Goal: Task Accomplishment & Management: Manage account settings

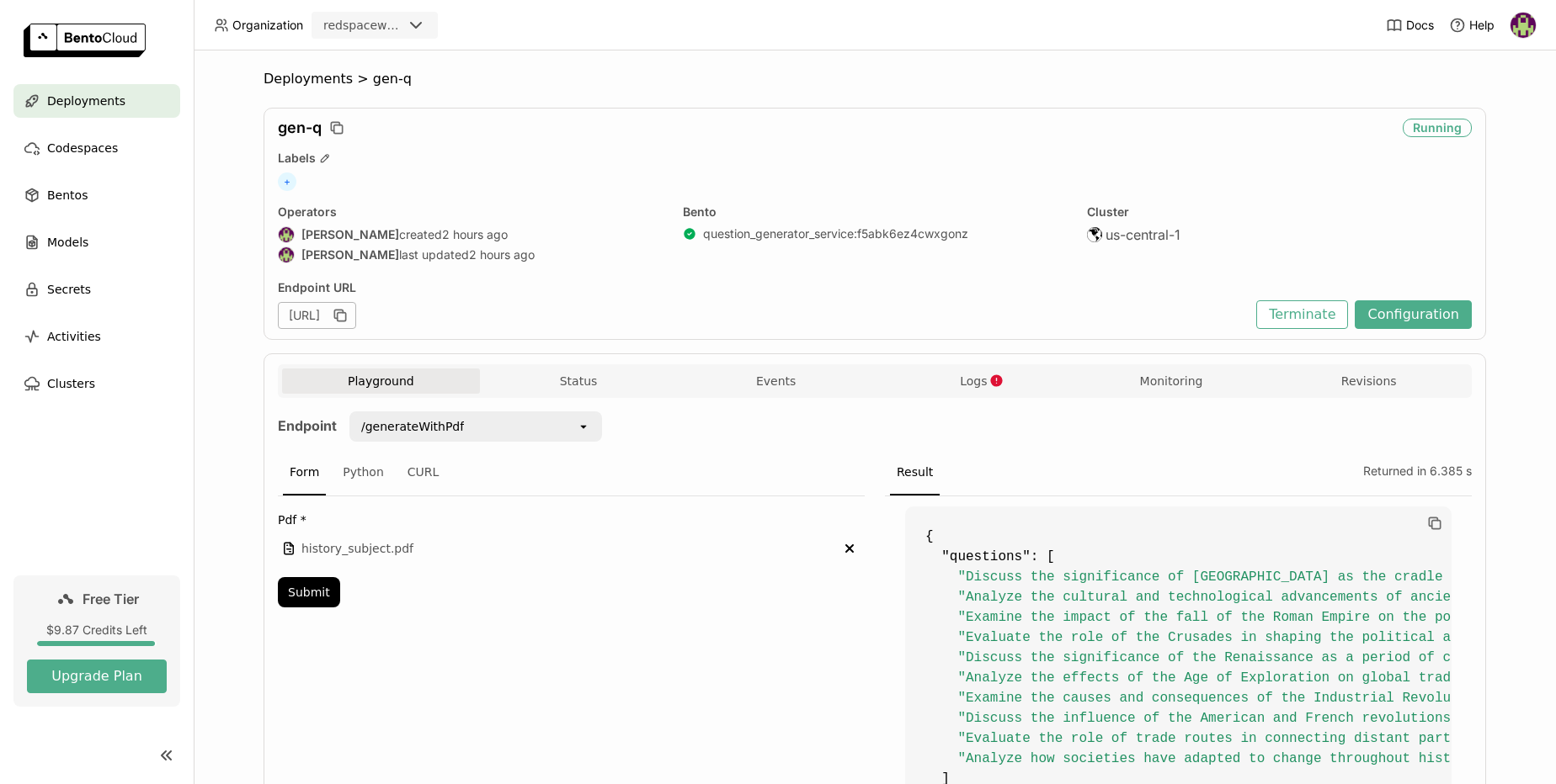
scroll to position [152, 0]
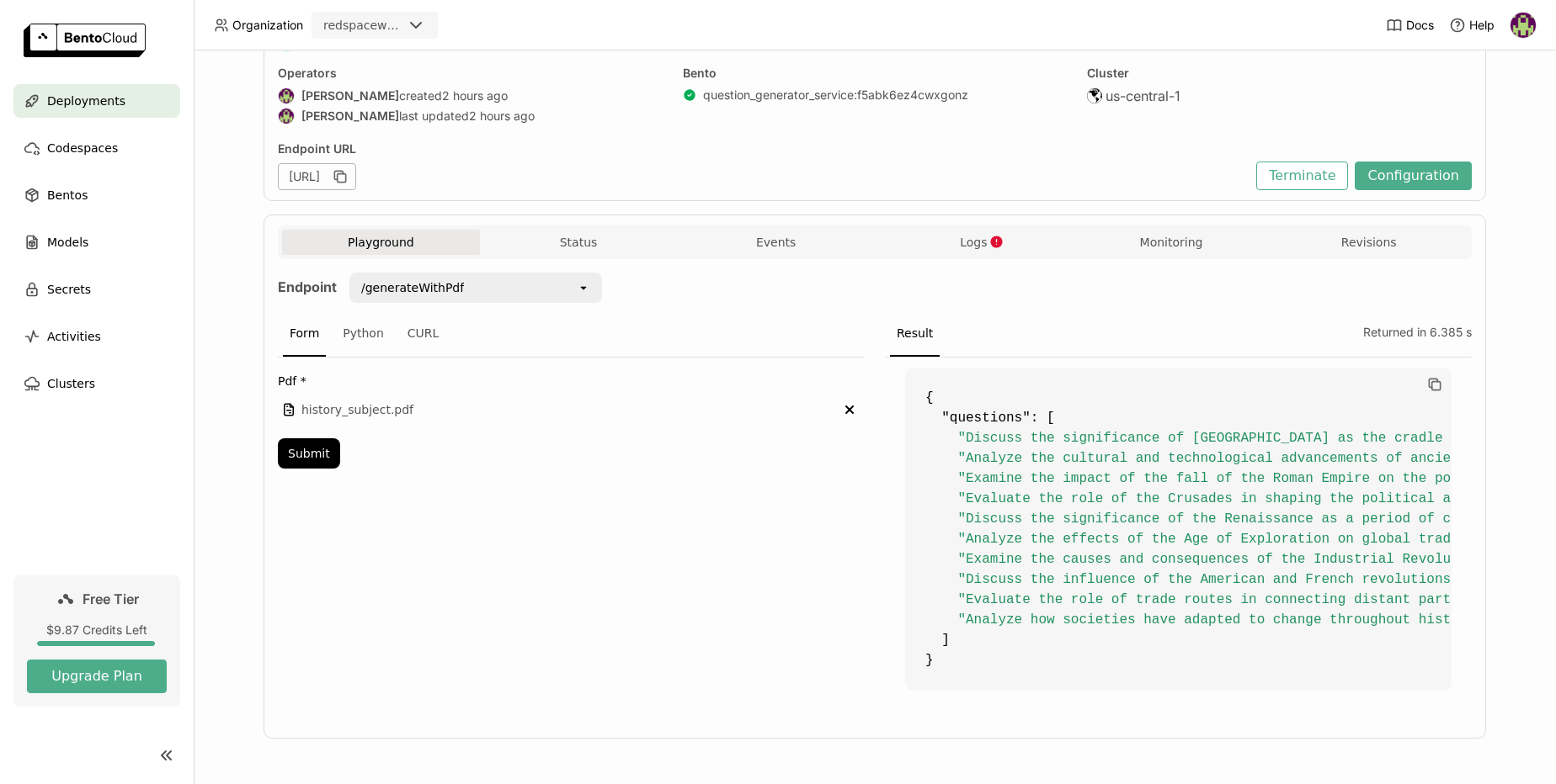
click at [76, 101] on span "Deployments" at bounding box center [86, 101] width 78 height 20
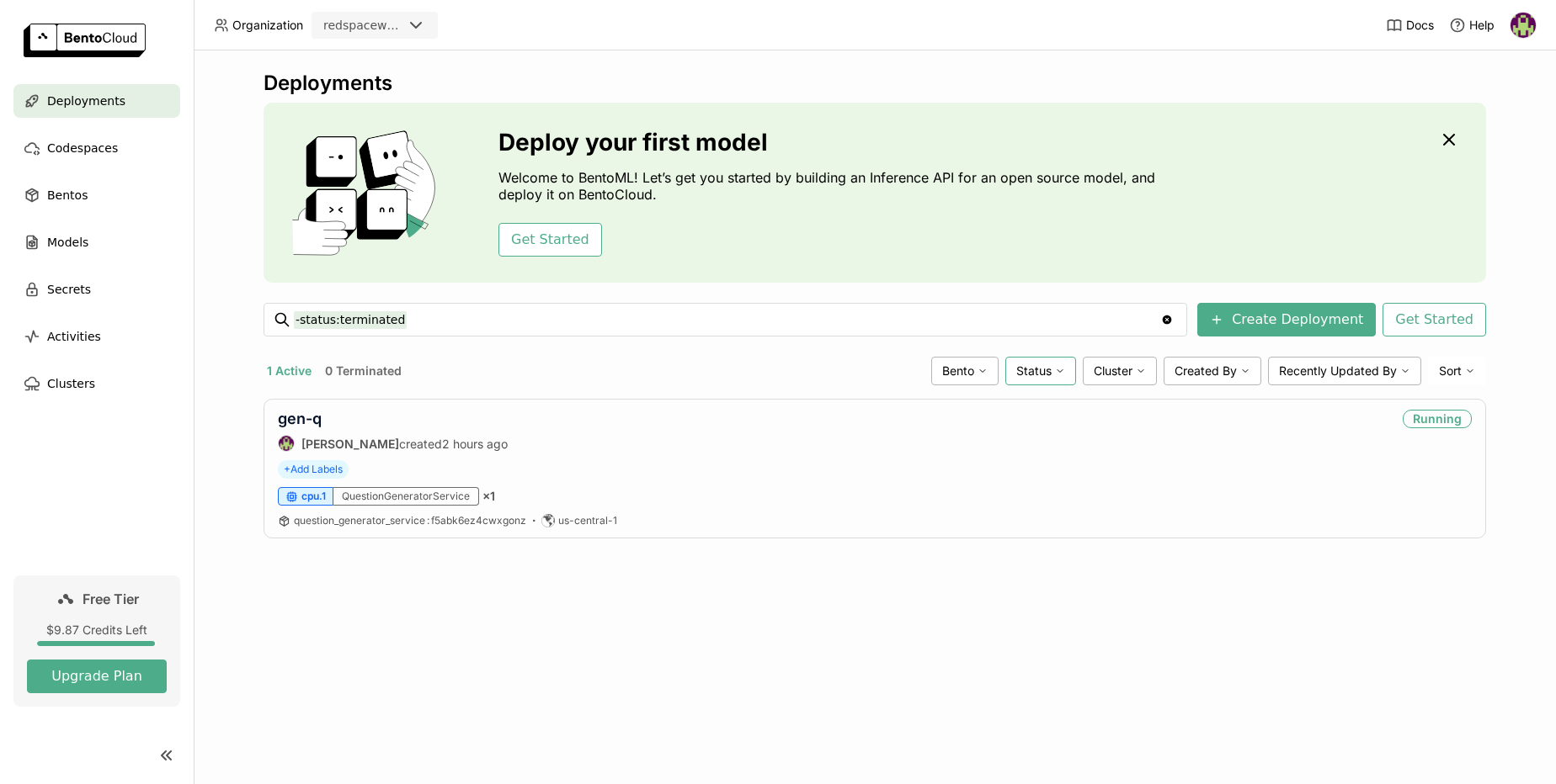
click at [1055, 370] on icon at bounding box center [1060, 371] width 11 height 11
click at [311, 423] on link "gen-q" at bounding box center [299, 419] width 44 height 18
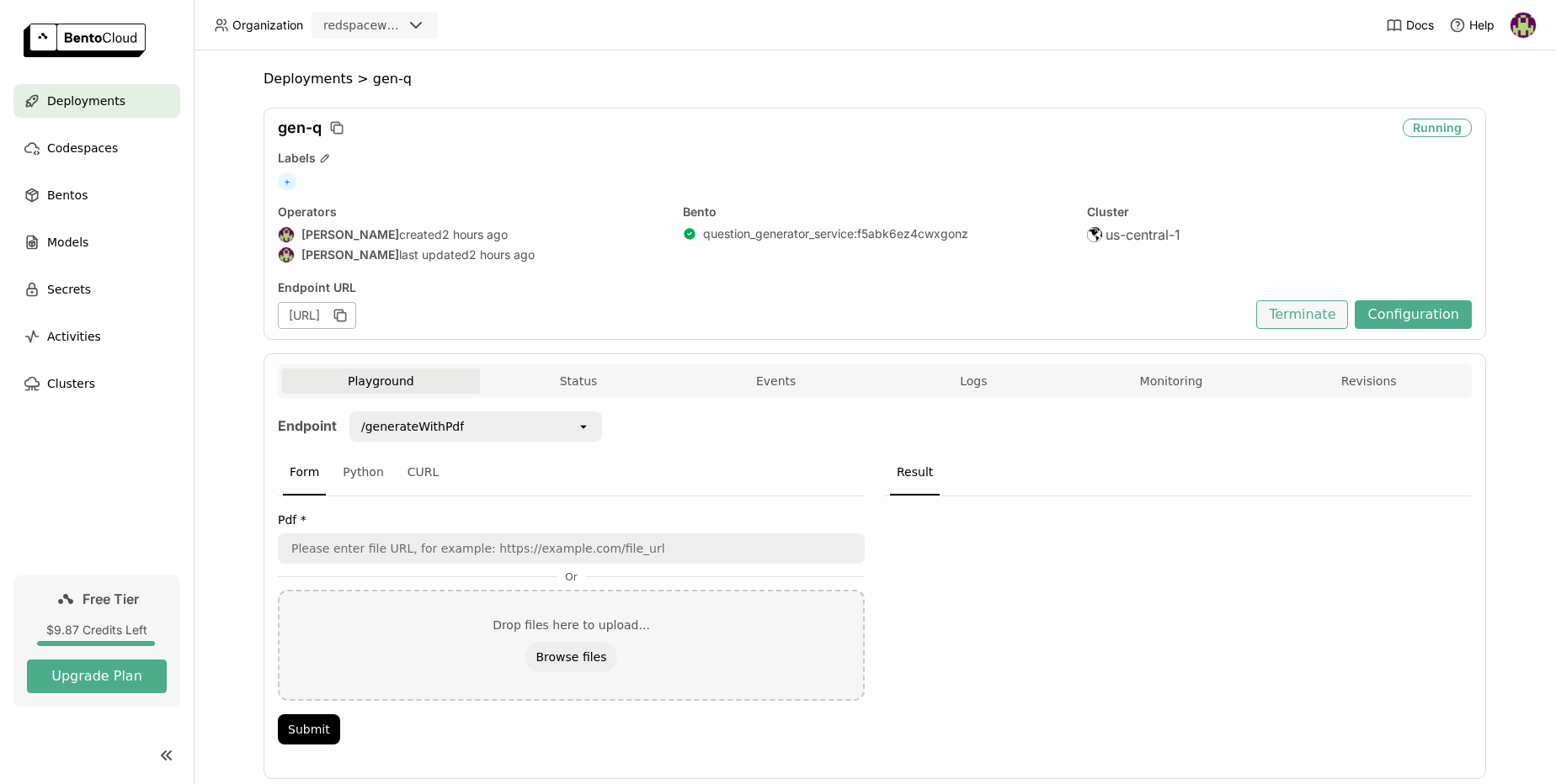
click at [1315, 319] on button "Terminate" at bounding box center [1301, 314] width 91 height 29
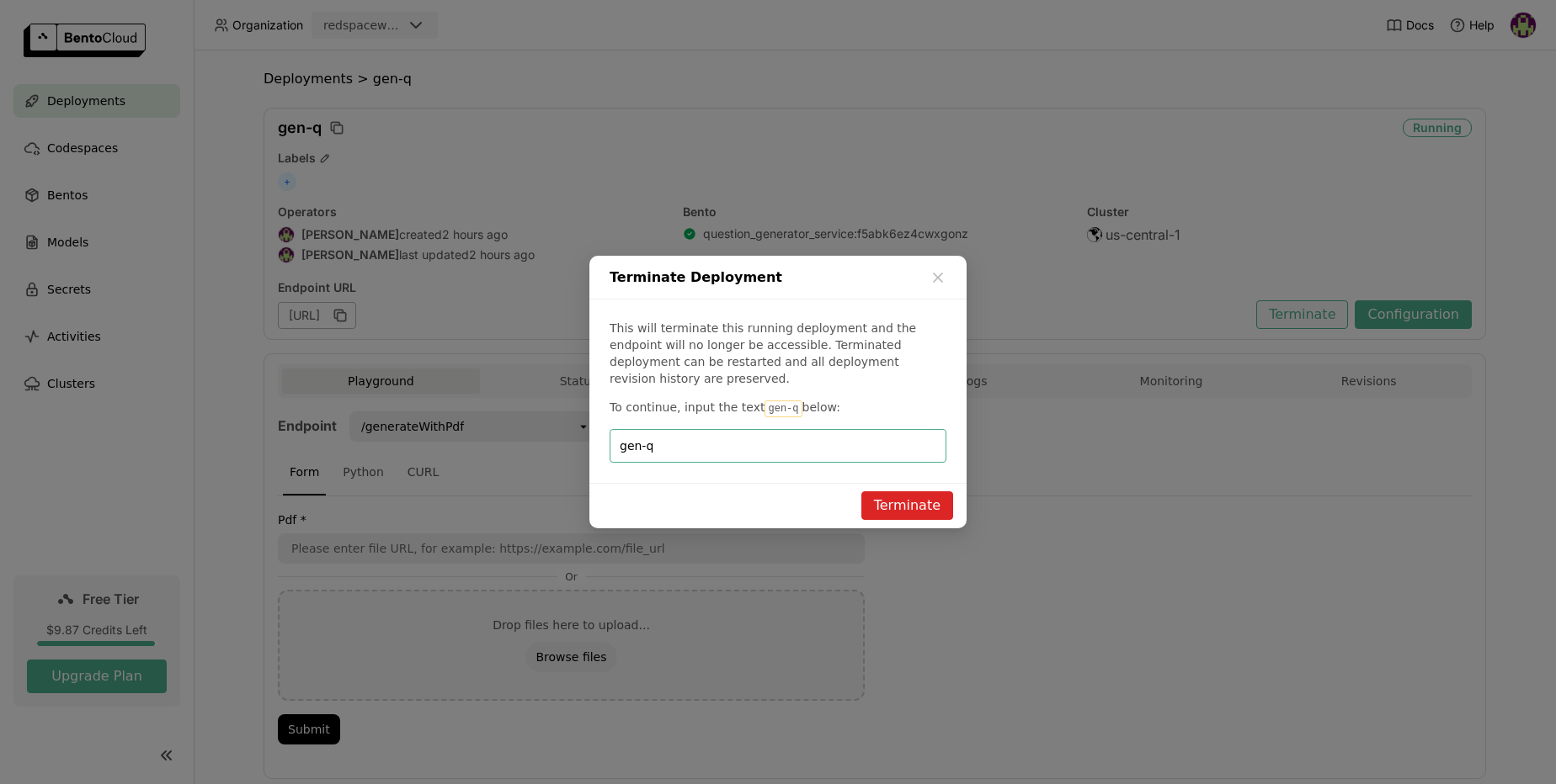
type input "gen-q"
click at [898, 503] on button "Terminate" at bounding box center [907, 506] width 91 height 29
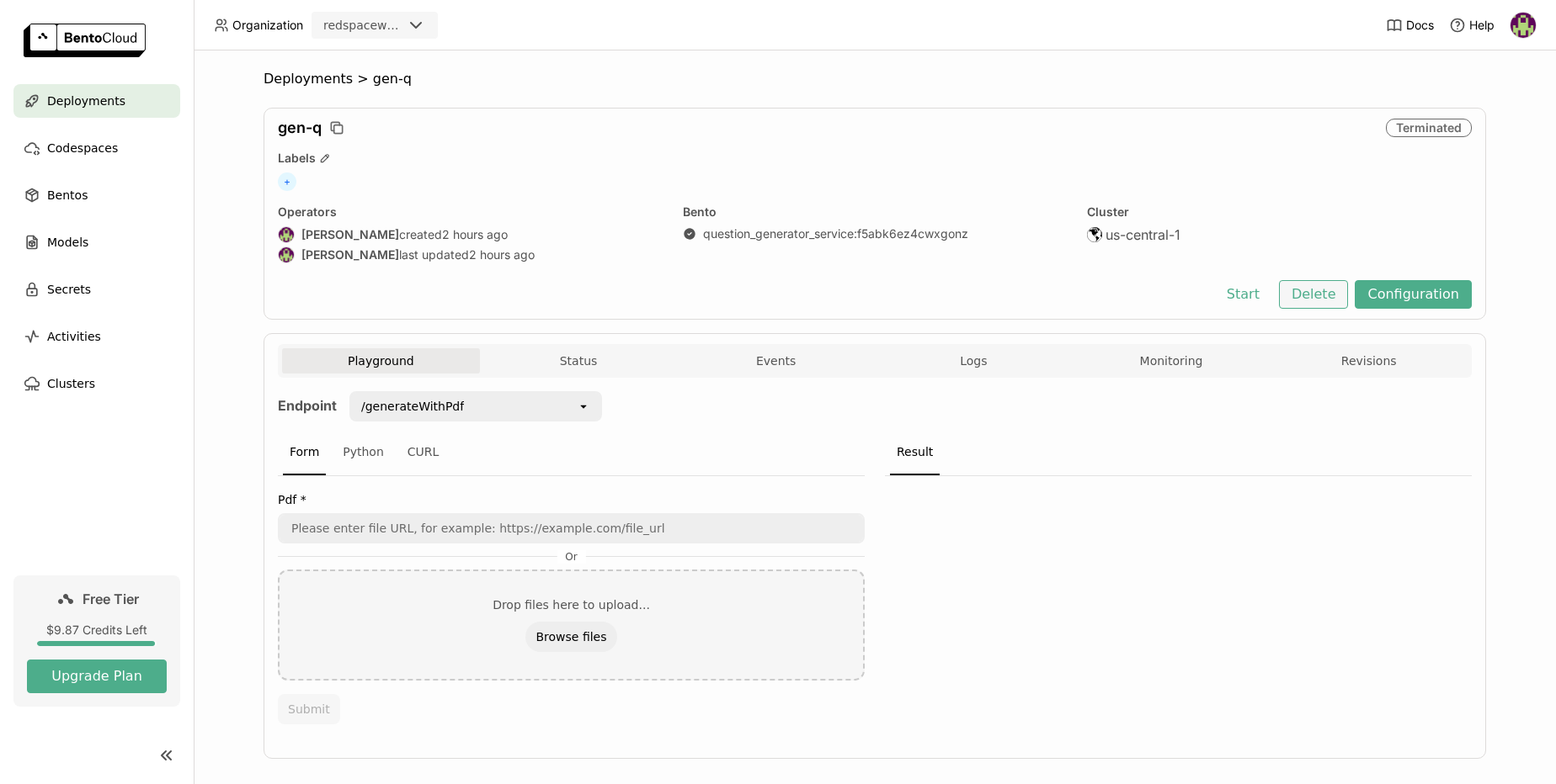
click at [1318, 297] on button "Delete" at bounding box center [1314, 294] width 70 height 29
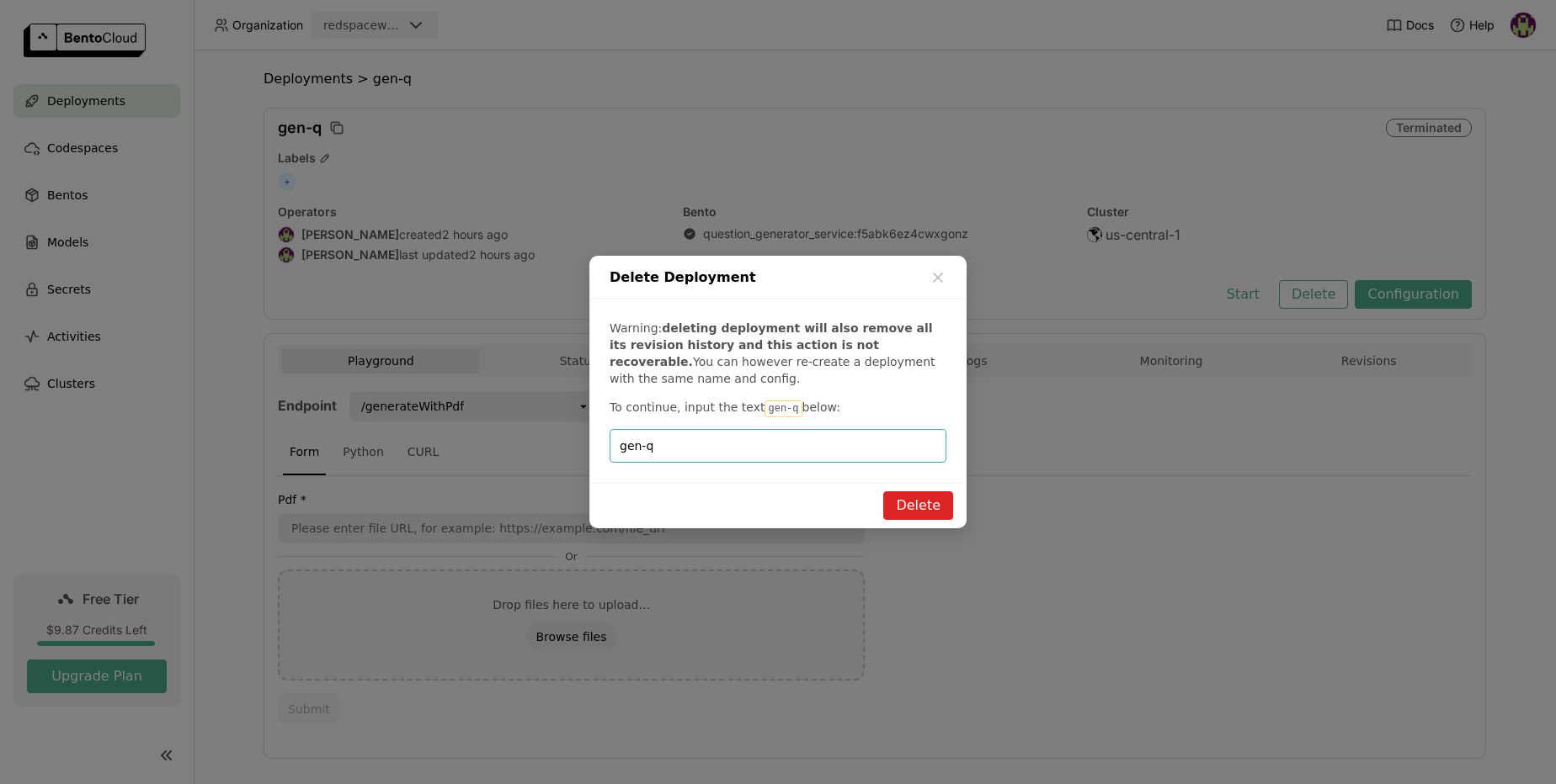
type input "gen-q"
click at [933, 503] on button "Delete" at bounding box center [918, 506] width 70 height 29
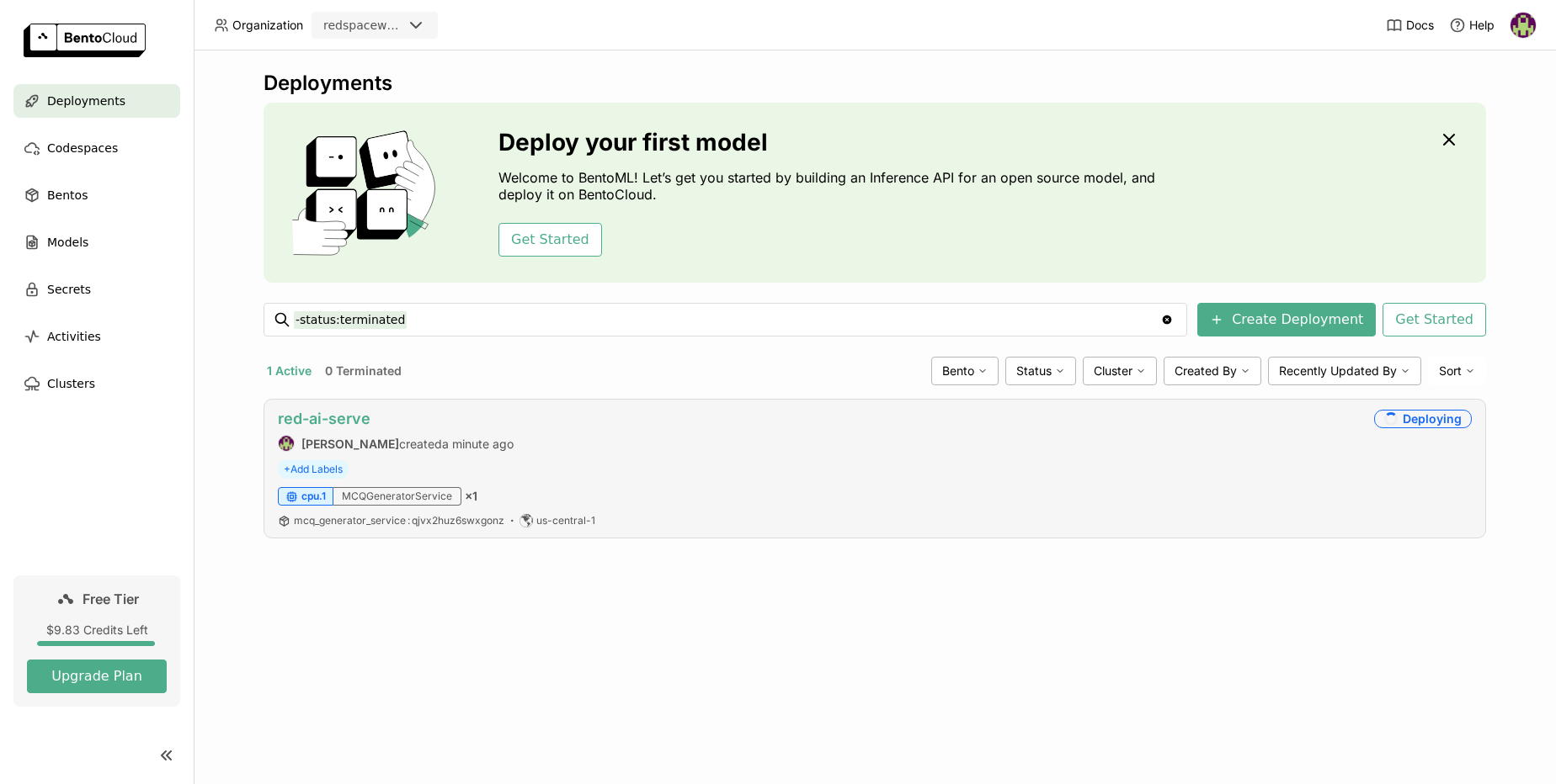
click at [347, 421] on link "red-ai-serve" at bounding box center [323, 419] width 92 height 18
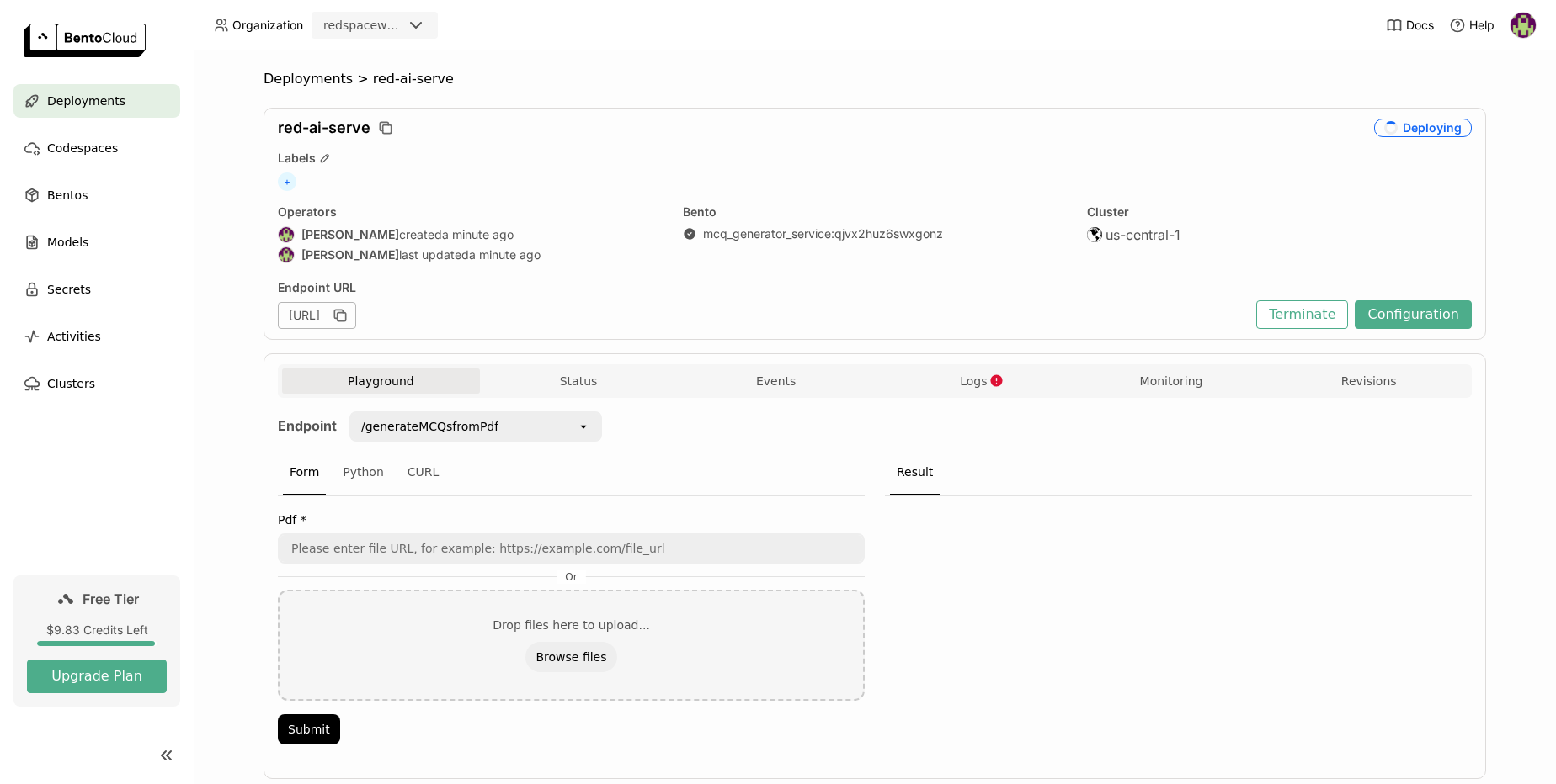
click at [582, 425] on icon "open" at bounding box center [583, 426] width 13 height 13
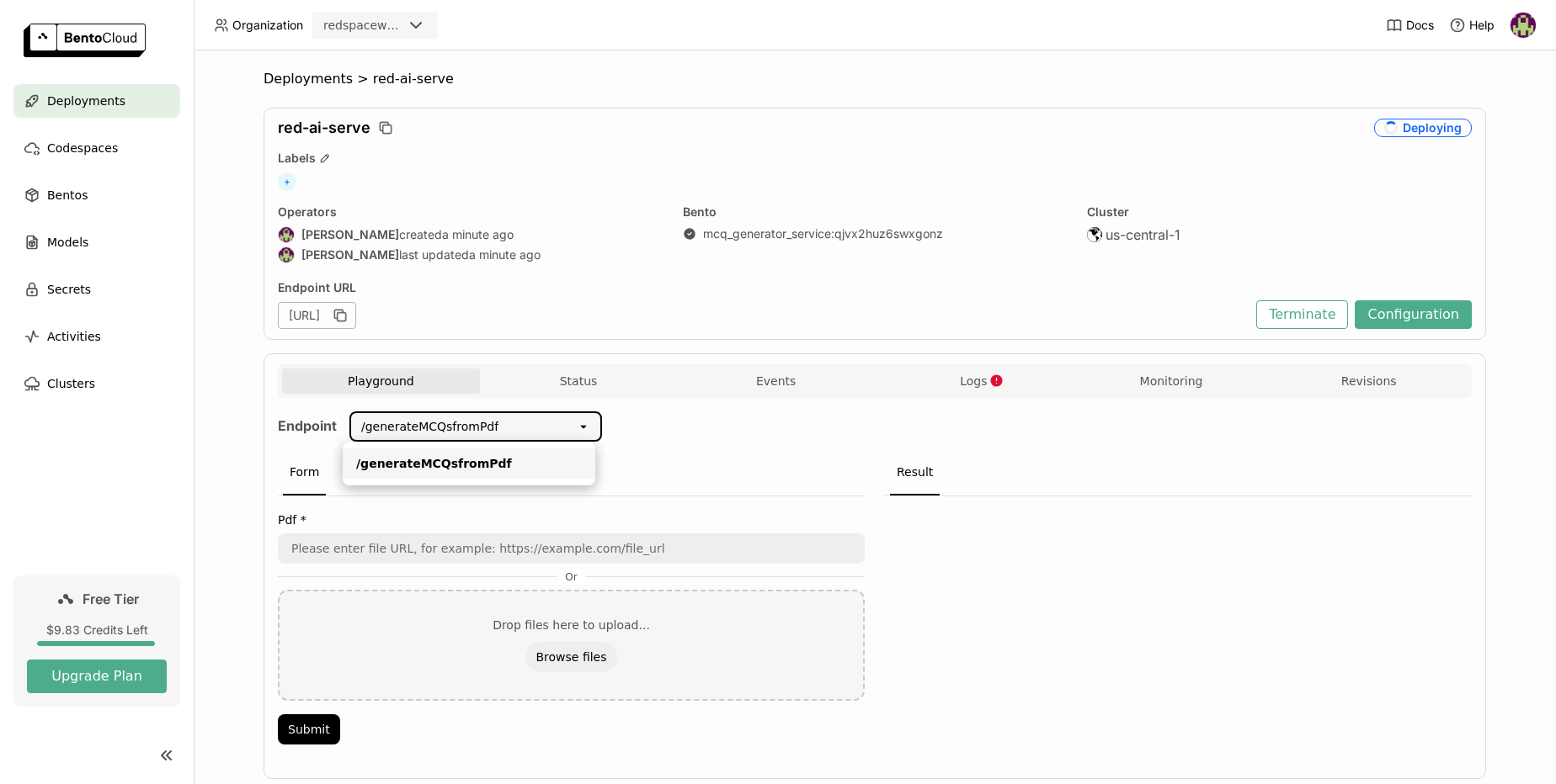
click at [582, 425] on icon "open" at bounding box center [583, 426] width 13 height 13
click at [582, 425] on icon "open" at bounding box center [583, 427] width 13 height 13
click at [1322, 313] on button "Terminate" at bounding box center [1301, 314] width 91 height 29
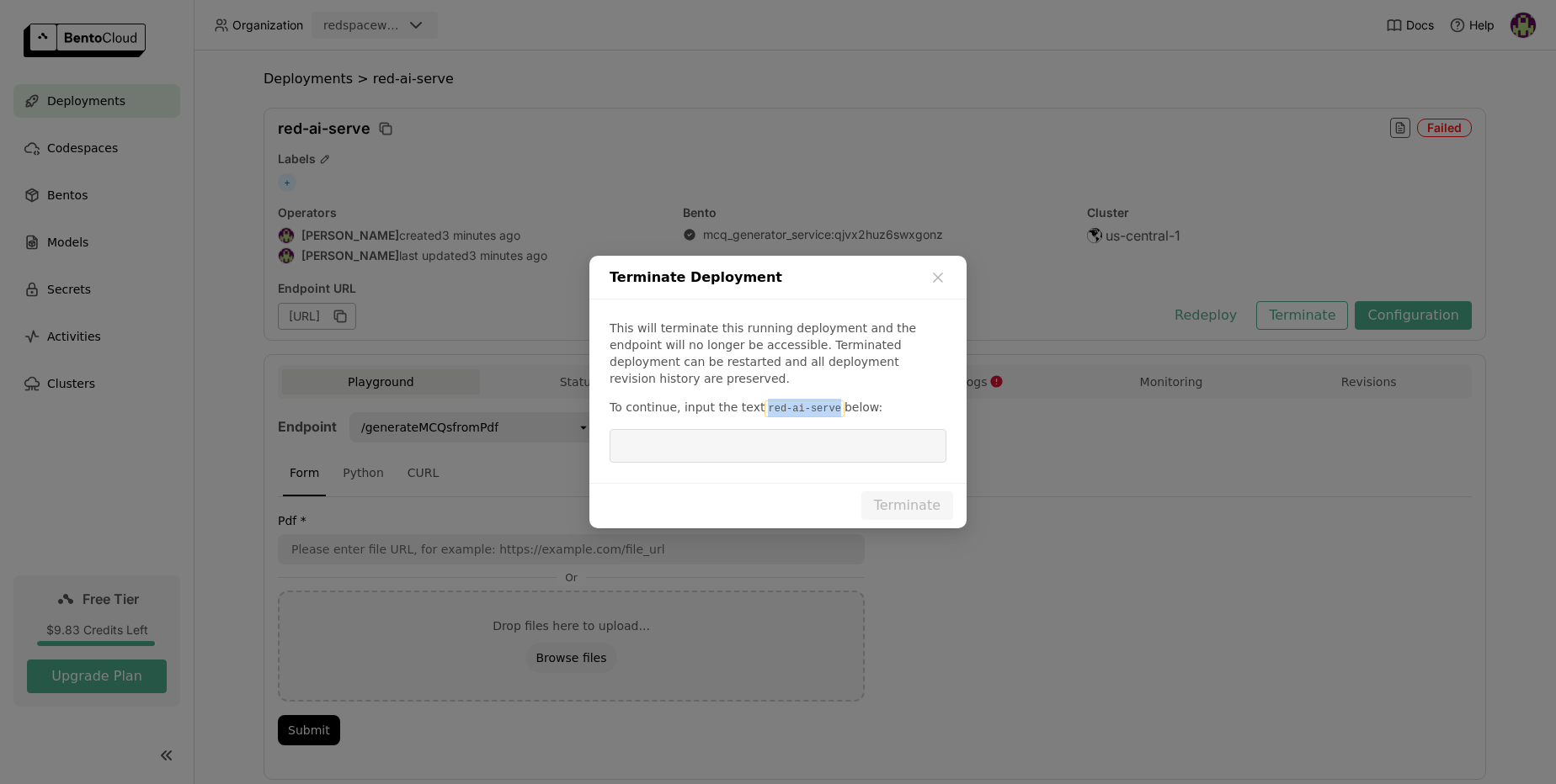
drag, startPoint x: 759, startPoint y: 402, endPoint x: 829, endPoint y: 397, distance: 70.2
click at [829, 400] on code "red-ai-serve" at bounding box center [803, 408] width 79 height 17
copy code "red-ai-serve"
click at [640, 438] on input "dialog" at bounding box center [778, 446] width 316 height 32
paste input "red-ai-serve"
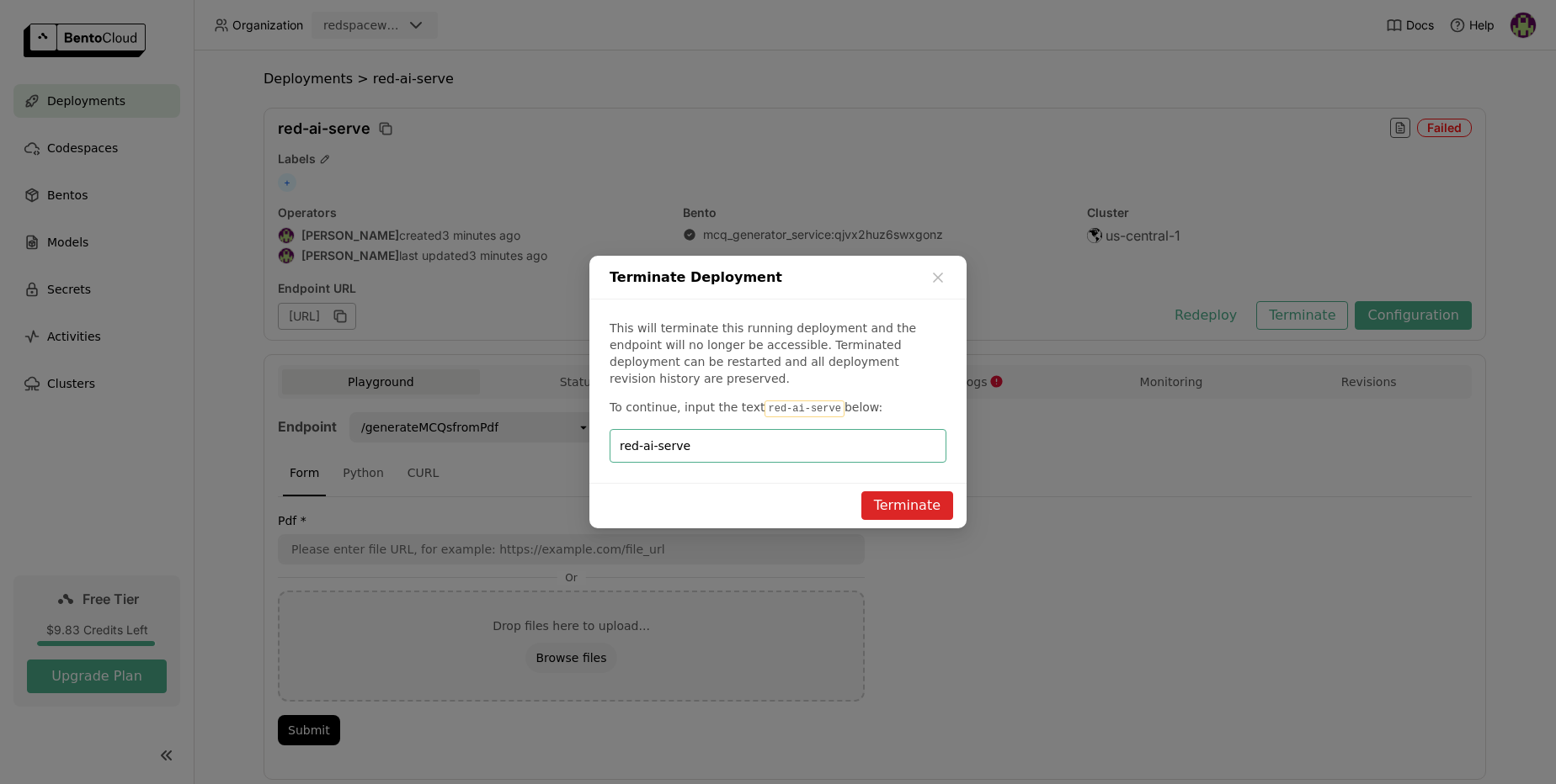
type input "red-ai-serve"
click at [911, 495] on button "Terminate" at bounding box center [907, 506] width 91 height 29
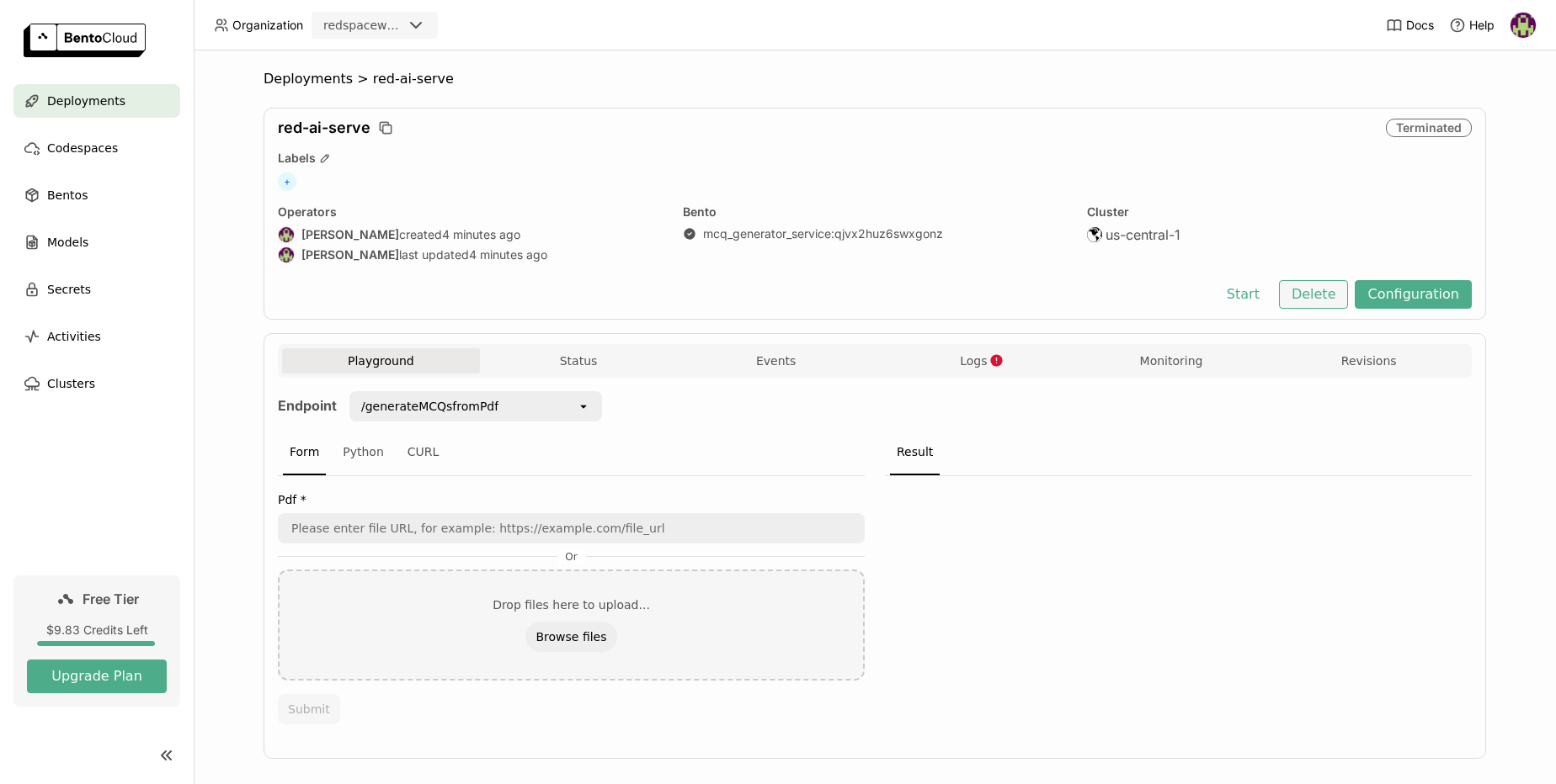
click at [1304, 297] on button "Delete" at bounding box center [1314, 294] width 70 height 29
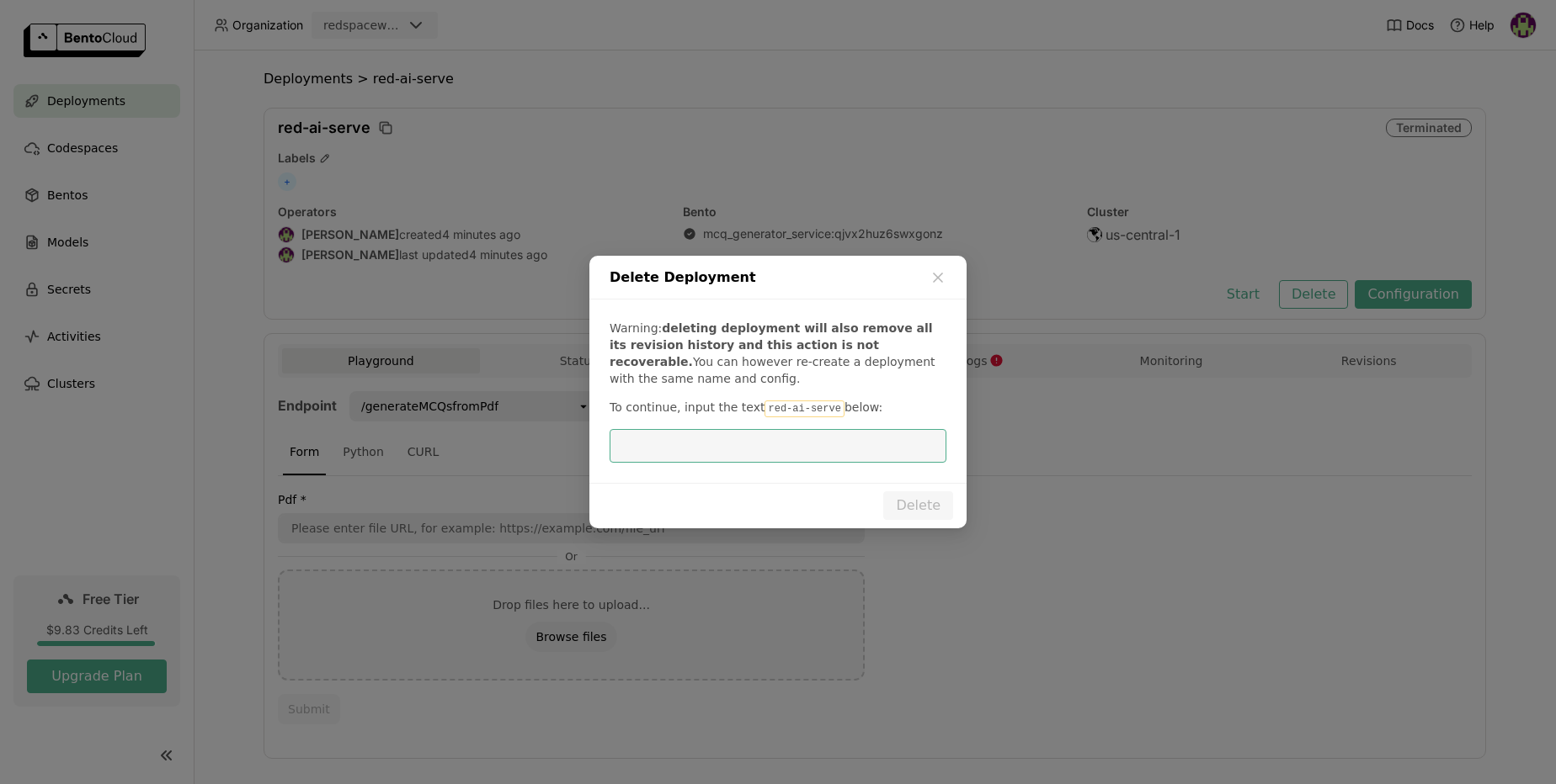
click at [698, 448] on input "dialog" at bounding box center [778, 446] width 316 height 32
type input "red-ai-serve"
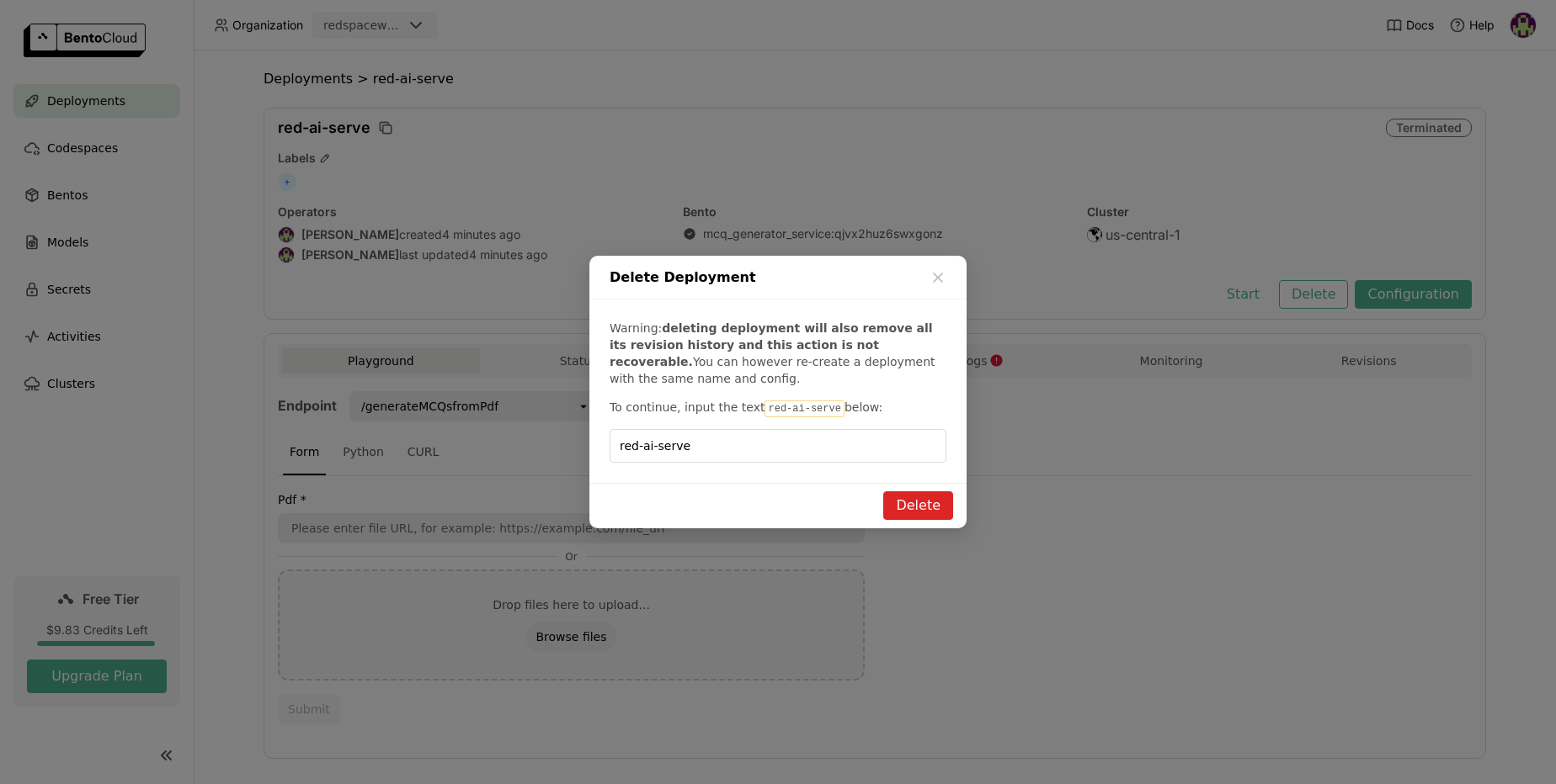
click at [904, 506] on button "Delete" at bounding box center [918, 506] width 70 height 29
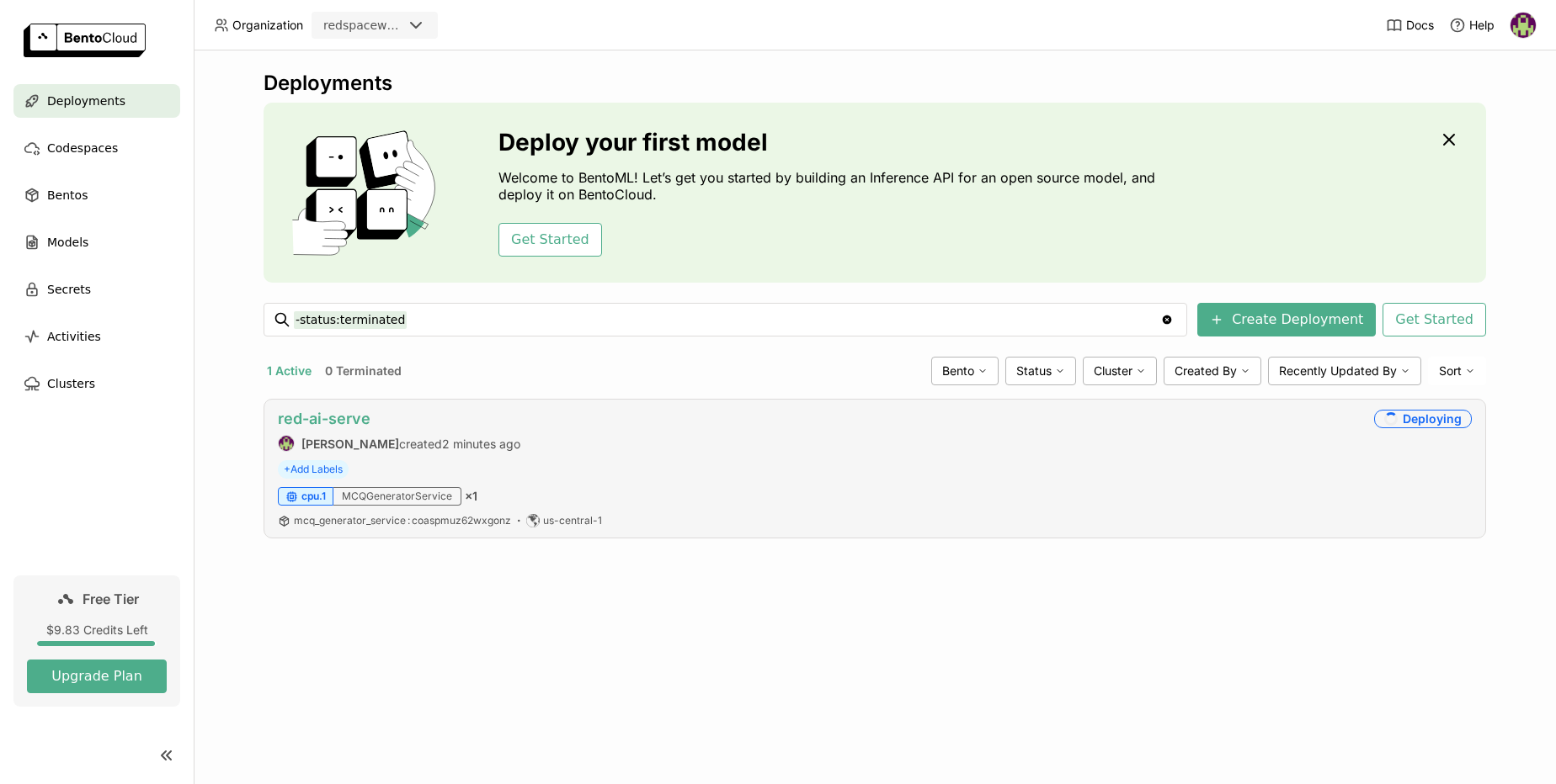
click at [341, 422] on link "red-ai-serve" at bounding box center [323, 419] width 92 height 18
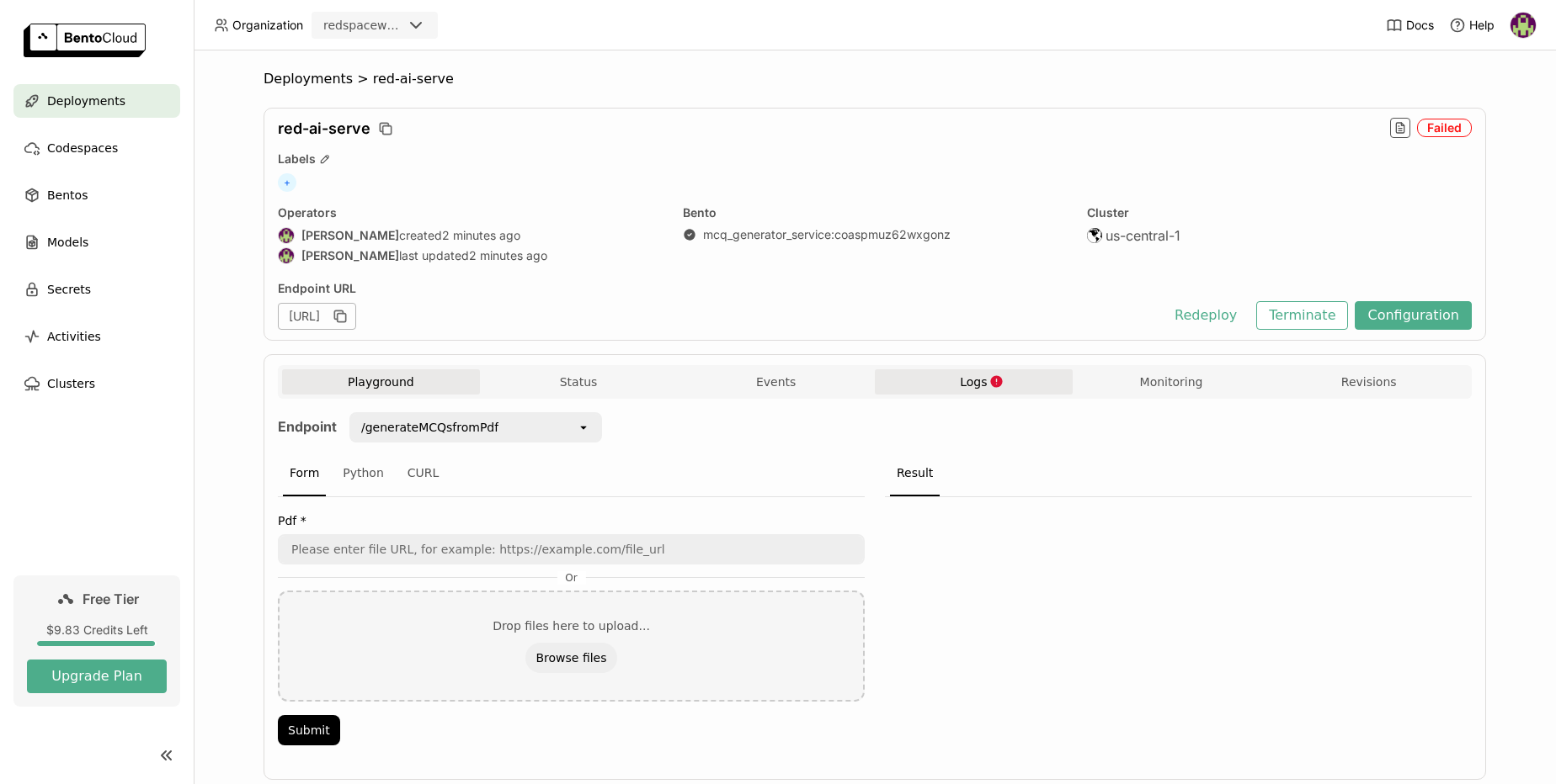
click at [960, 385] on span "Logs" at bounding box center [973, 382] width 27 height 15
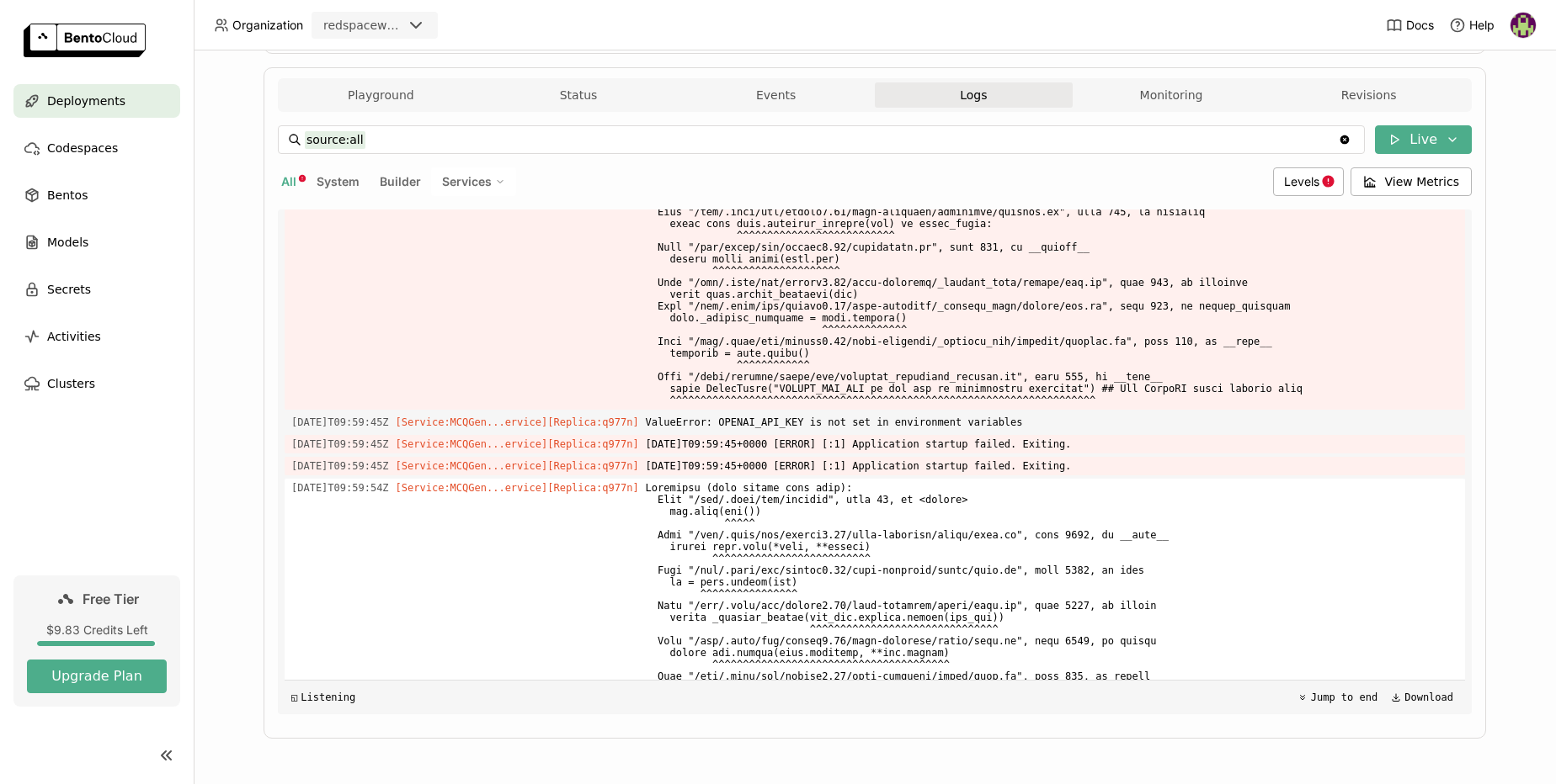
scroll to position [5760, 0]
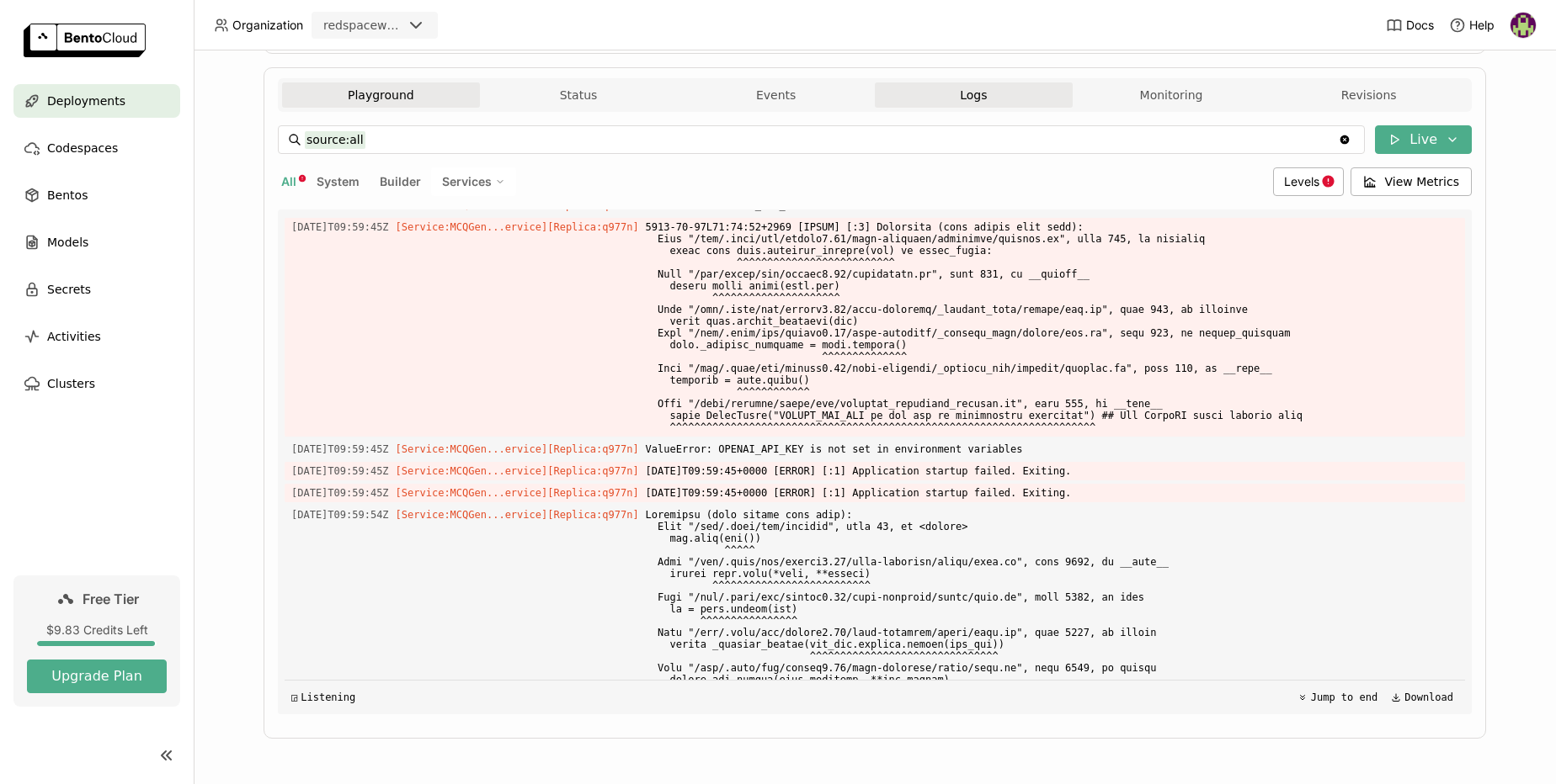
click at [374, 97] on button "Playground" at bounding box center [380, 95] width 198 height 25
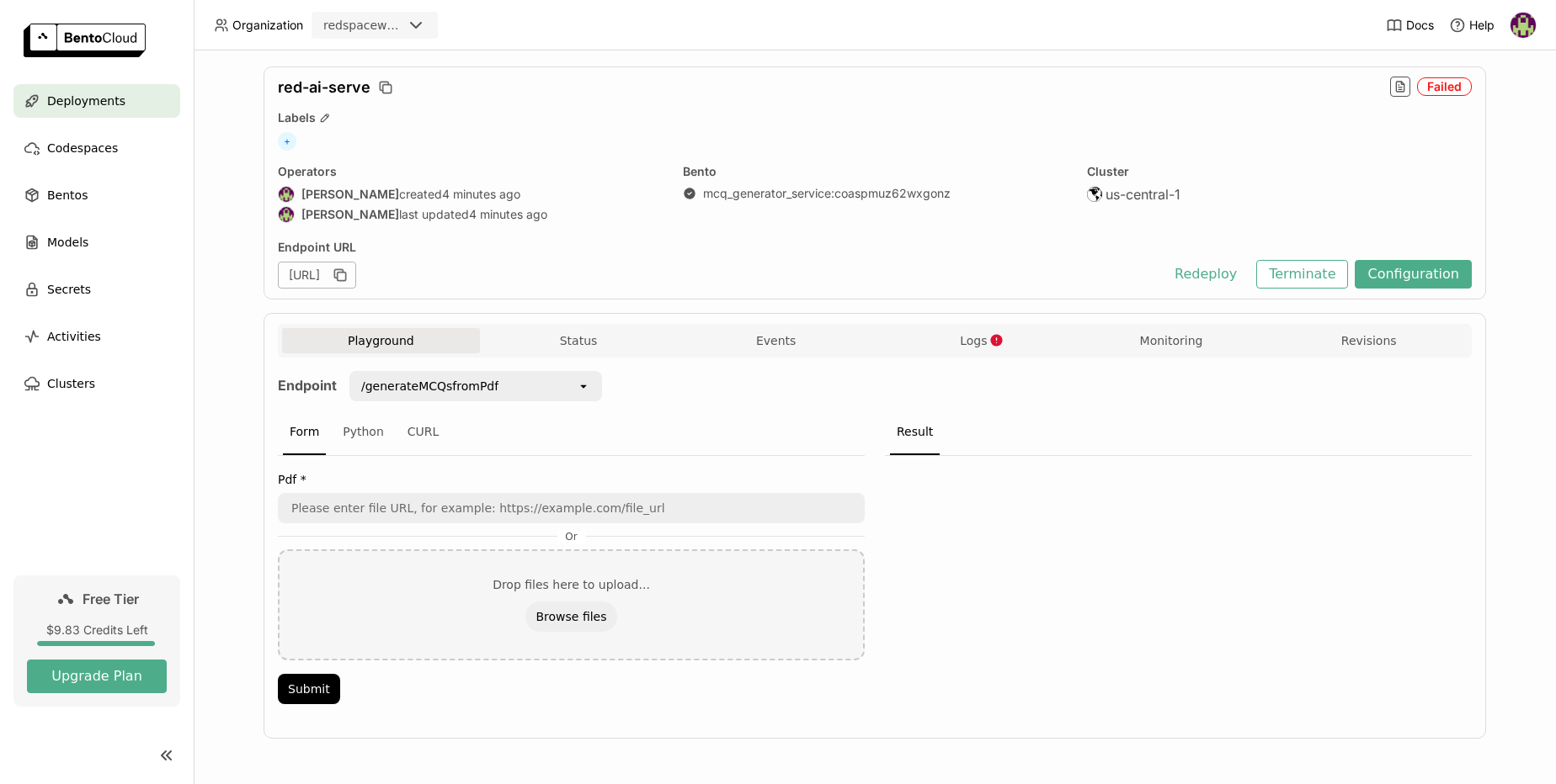
scroll to position [41, 0]
click at [558, 390] on div "/generateMCQsfromPdf" at bounding box center [464, 386] width 226 height 27
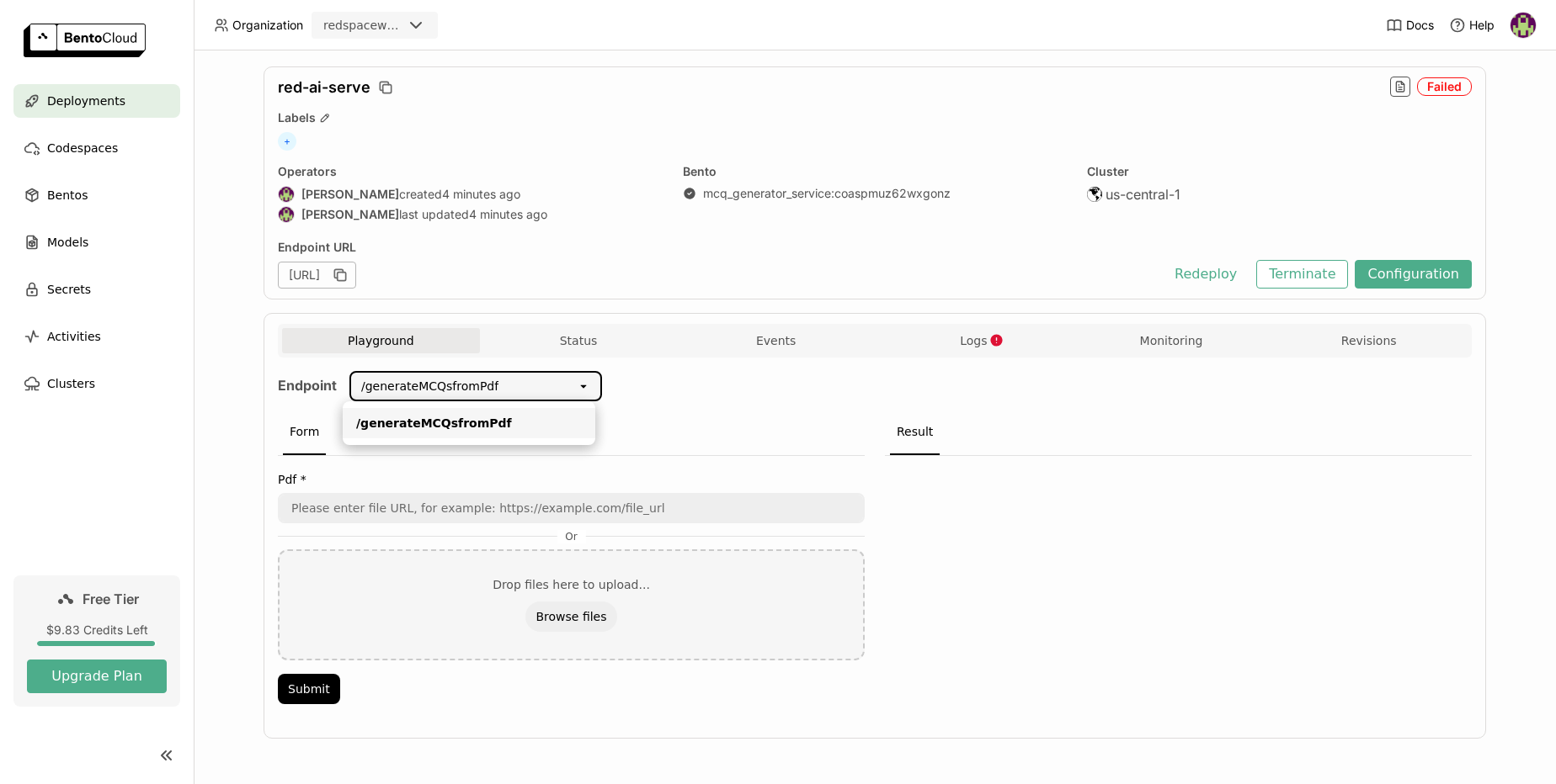
click at [558, 390] on div "/generateMCQsfromPdf" at bounding box center [464, 386] width 226 height 27
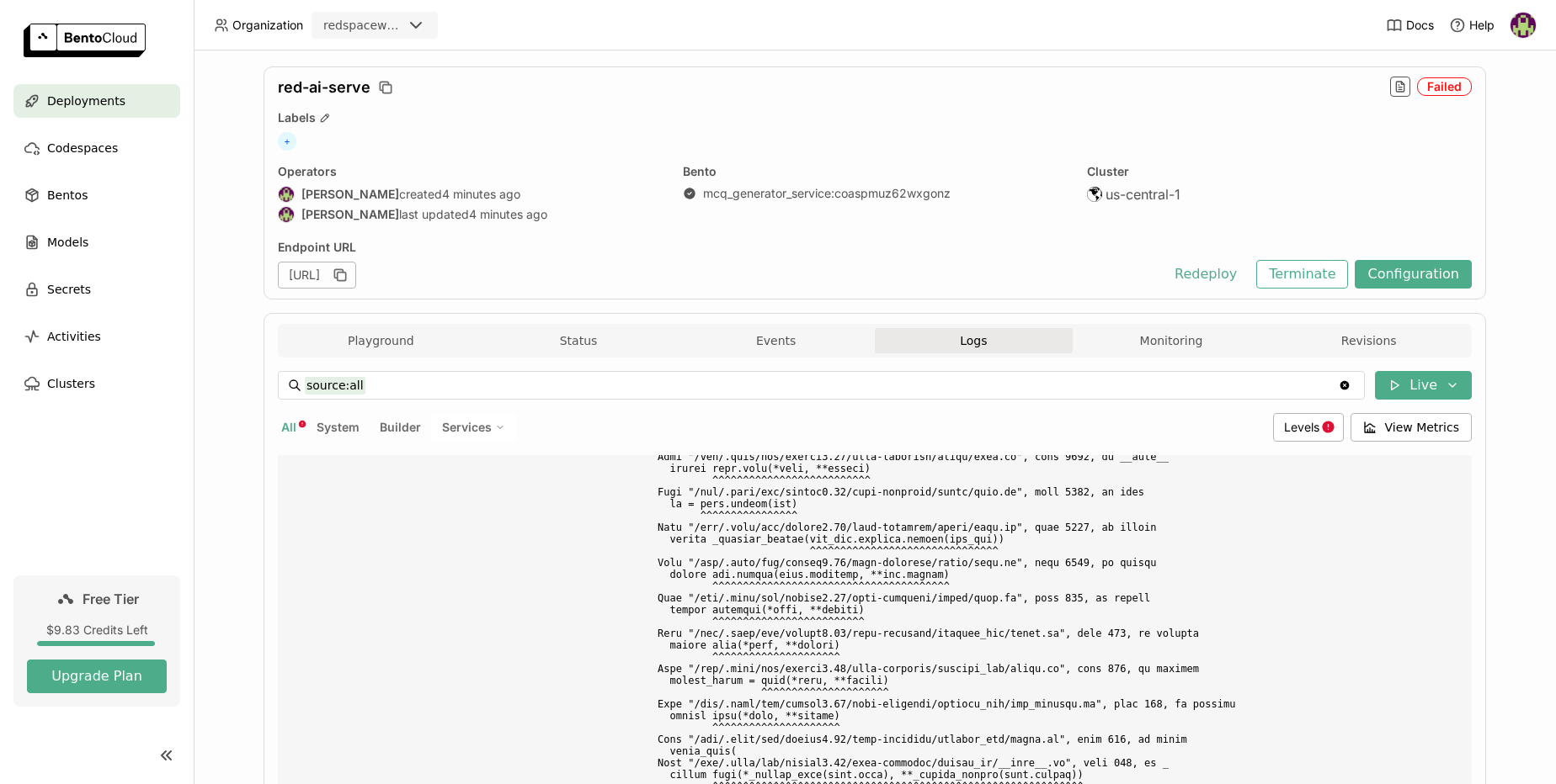
scroll to position [7895, 0]
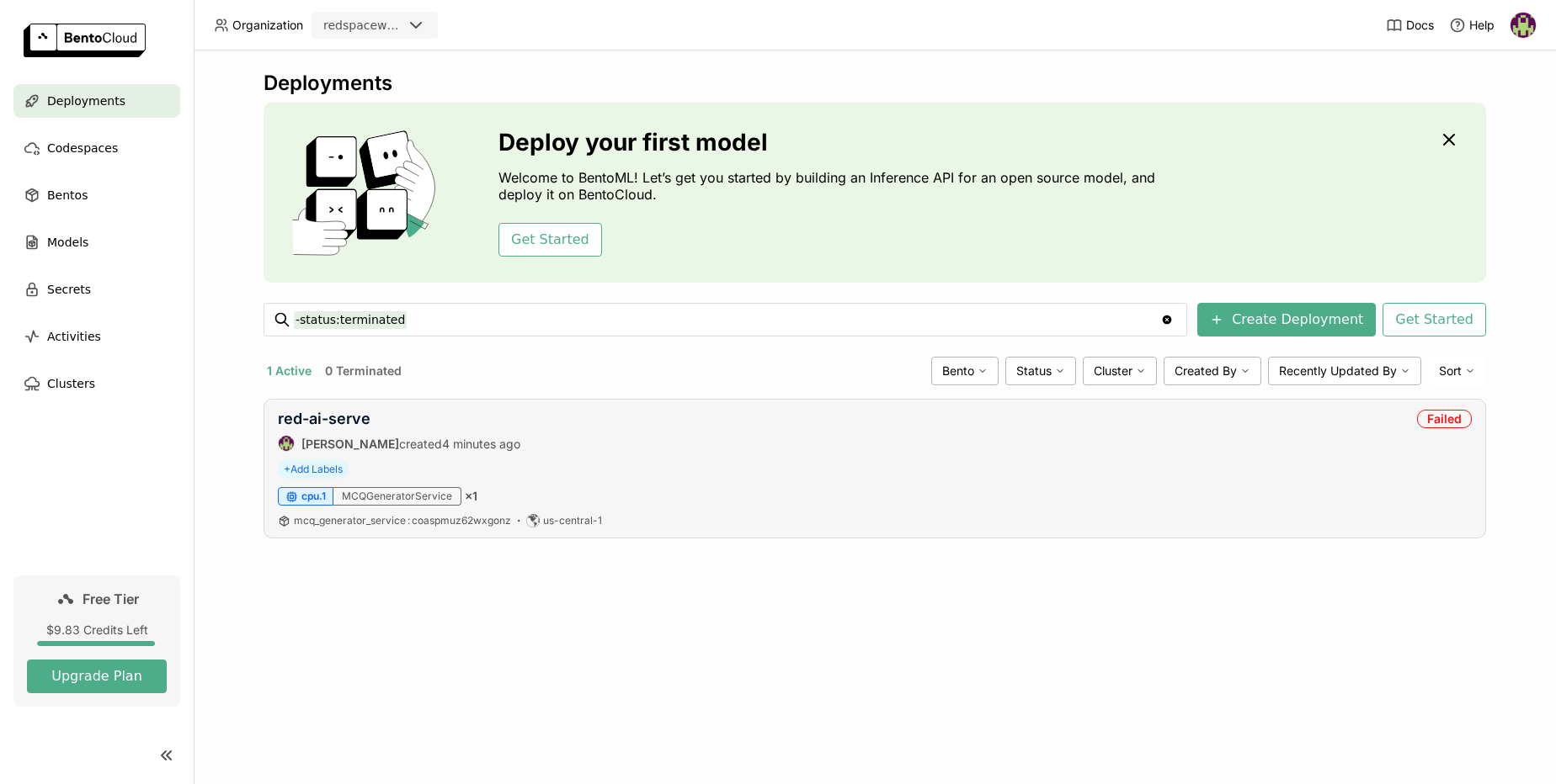
click at [438, 498] on div "MCQGeneratorService" at bounding box center [398, 496] width 128 height 18
click at [397, 525] on span "mcq_generator_service : coaspmuz62wxgonz" at bounding box center [402, 521] width 217 height 12
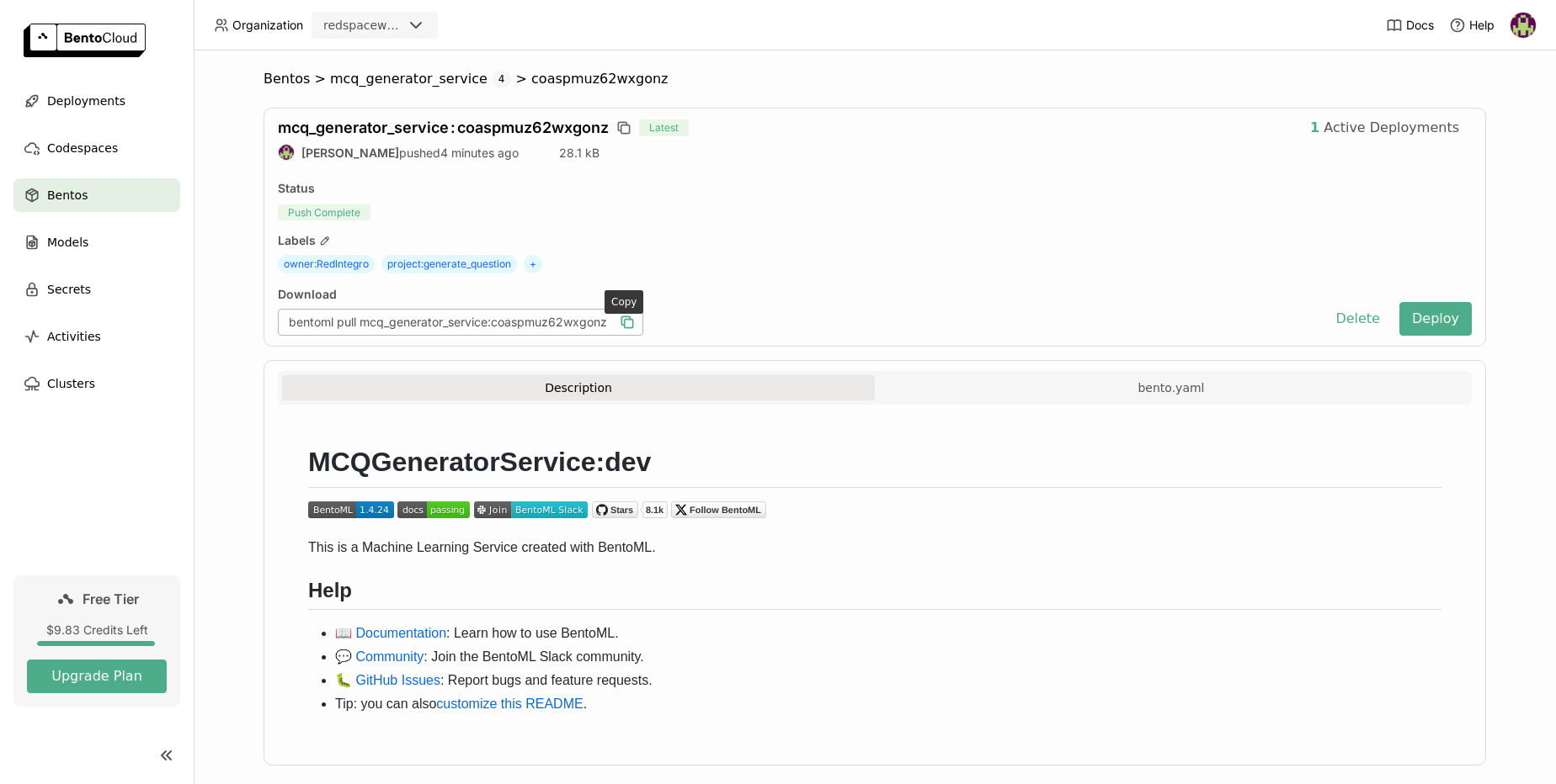
click at [620, 321] on icon "button" at bounding box center [627, 322] width 17 height 17
click at [1102, 392] on button "bento.yaml" at bounding box center [1171, 388] width 593 height 25
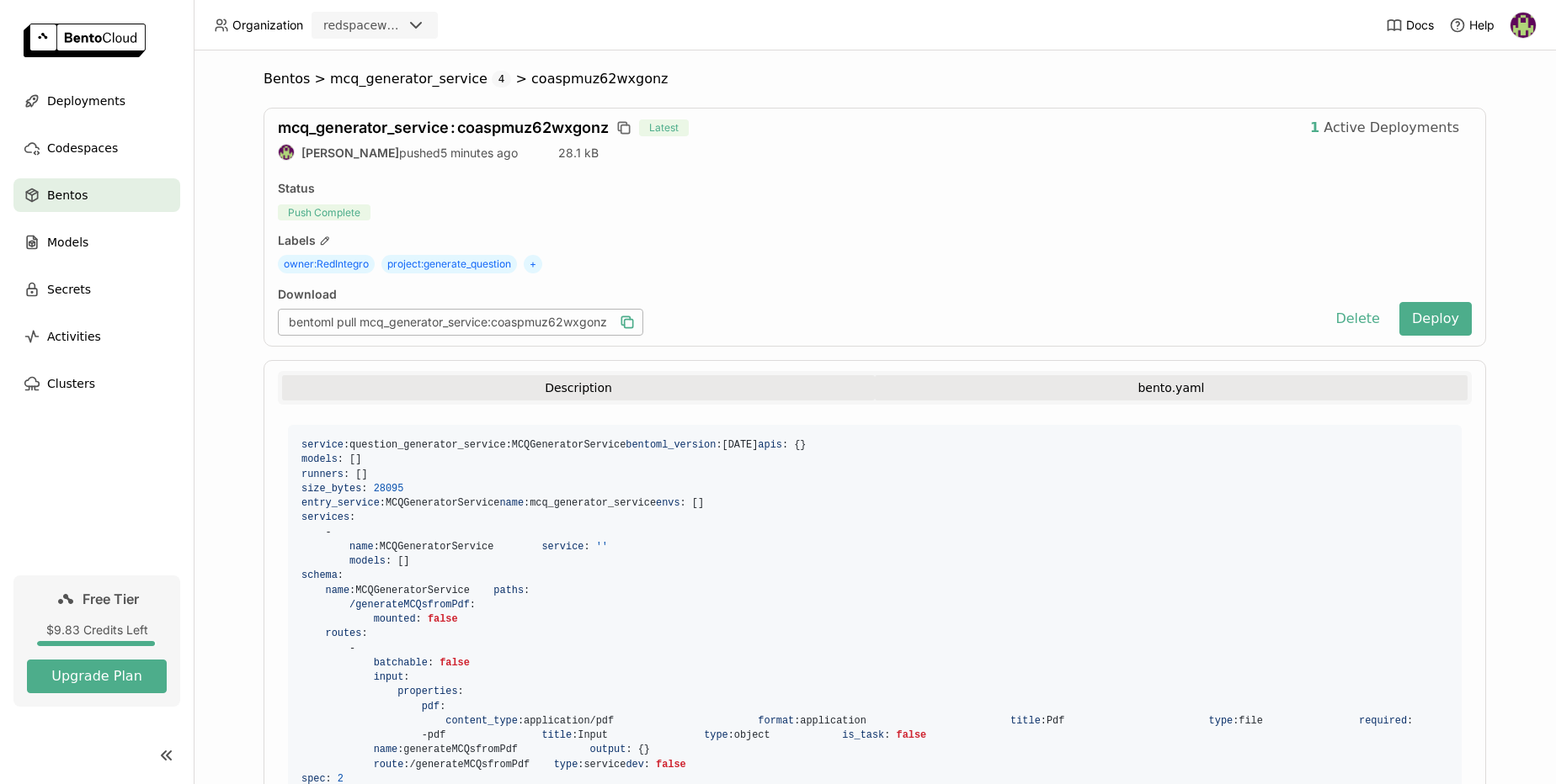
click at [551, 387] on button "Description" at bounding box center [578, 388] width 593 height 25
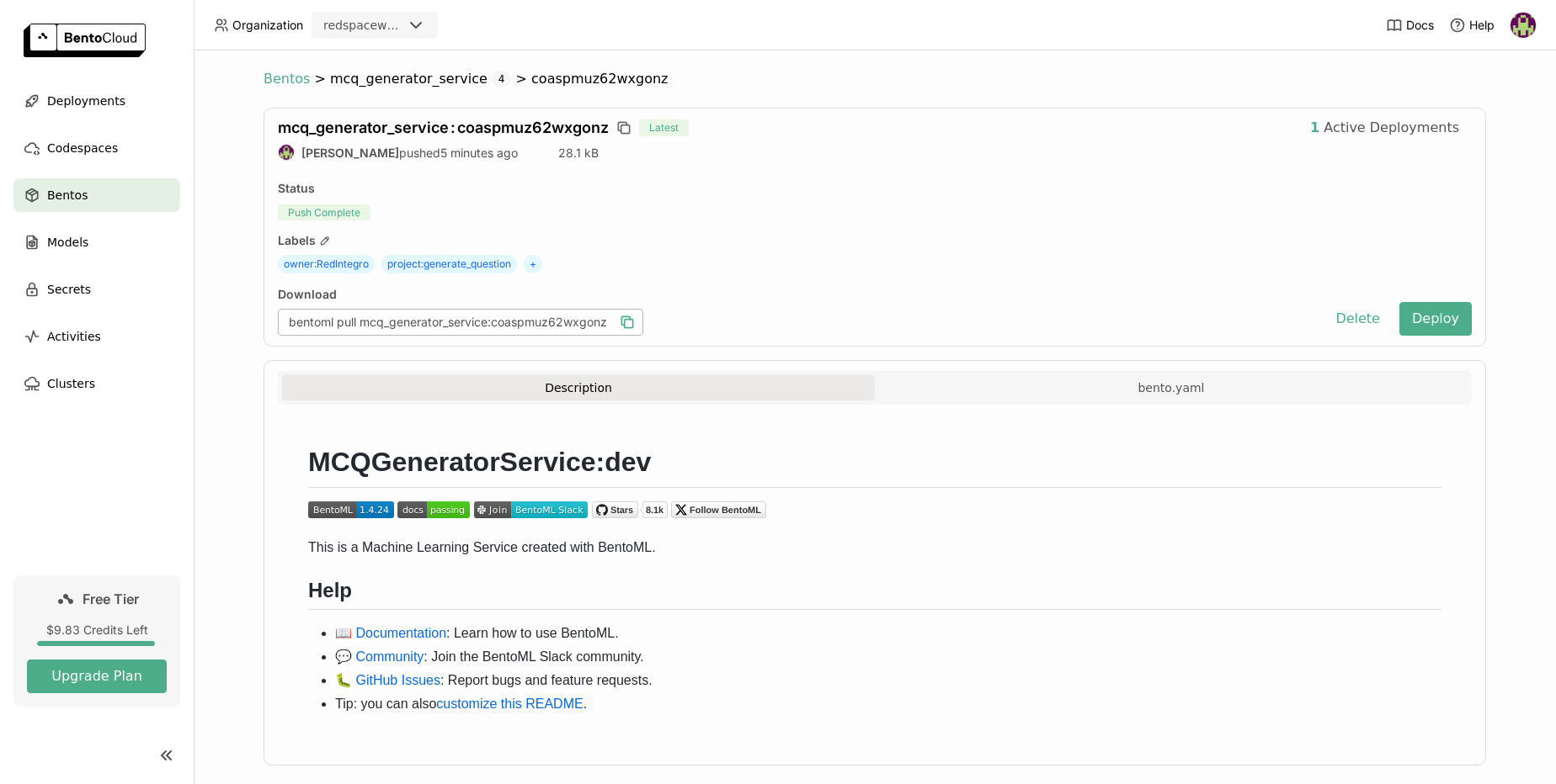
click at [275, 81] on span "Bentos" at bounding box center [286, 79] width 47 height 17
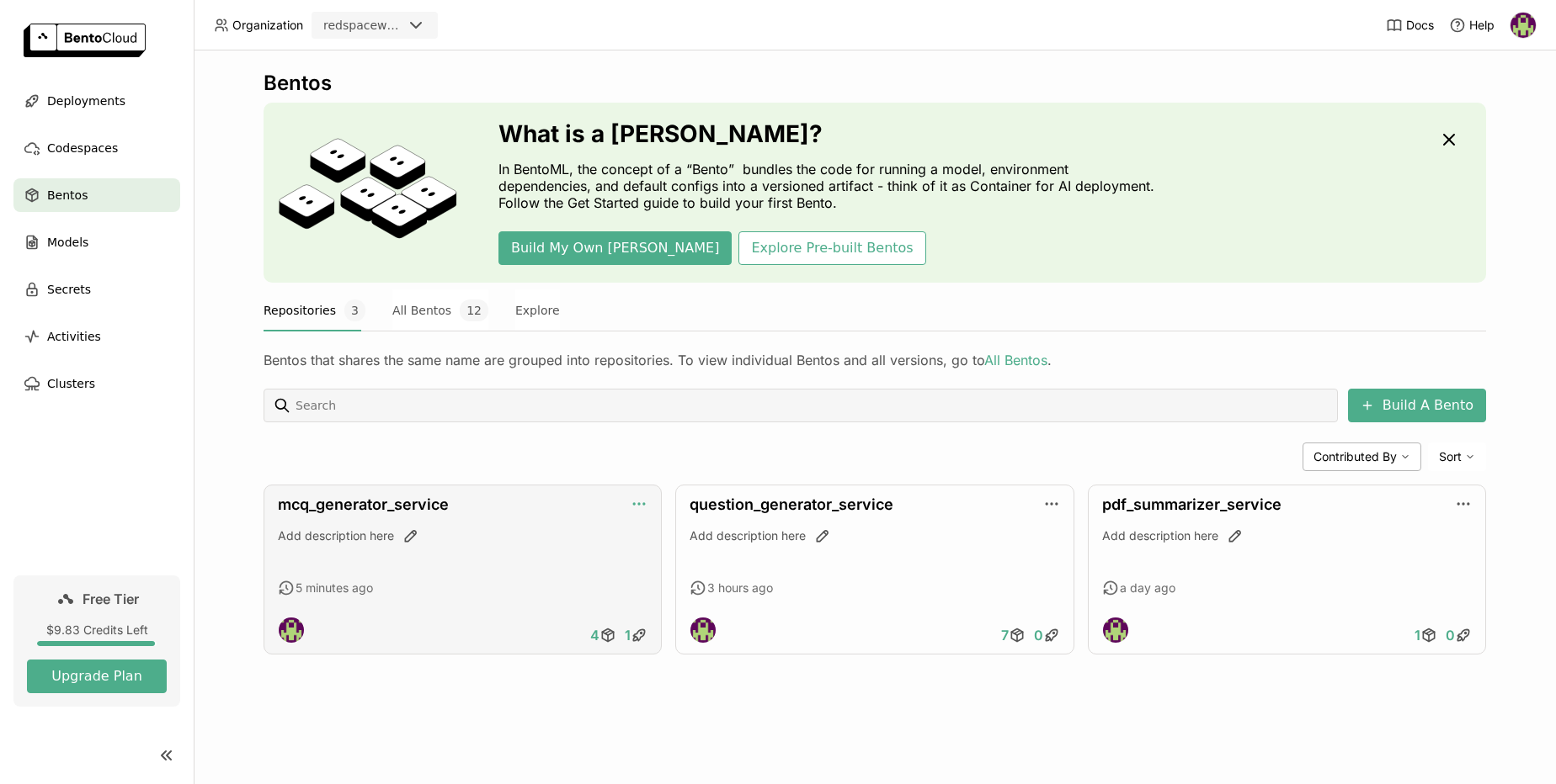
click at [644, 506] on icon "button" at bounding box center [638, 504] width 17 height 17
click at [661, 526] on div "Edit Description" at bounding box center [681, 530] width 103 height 24
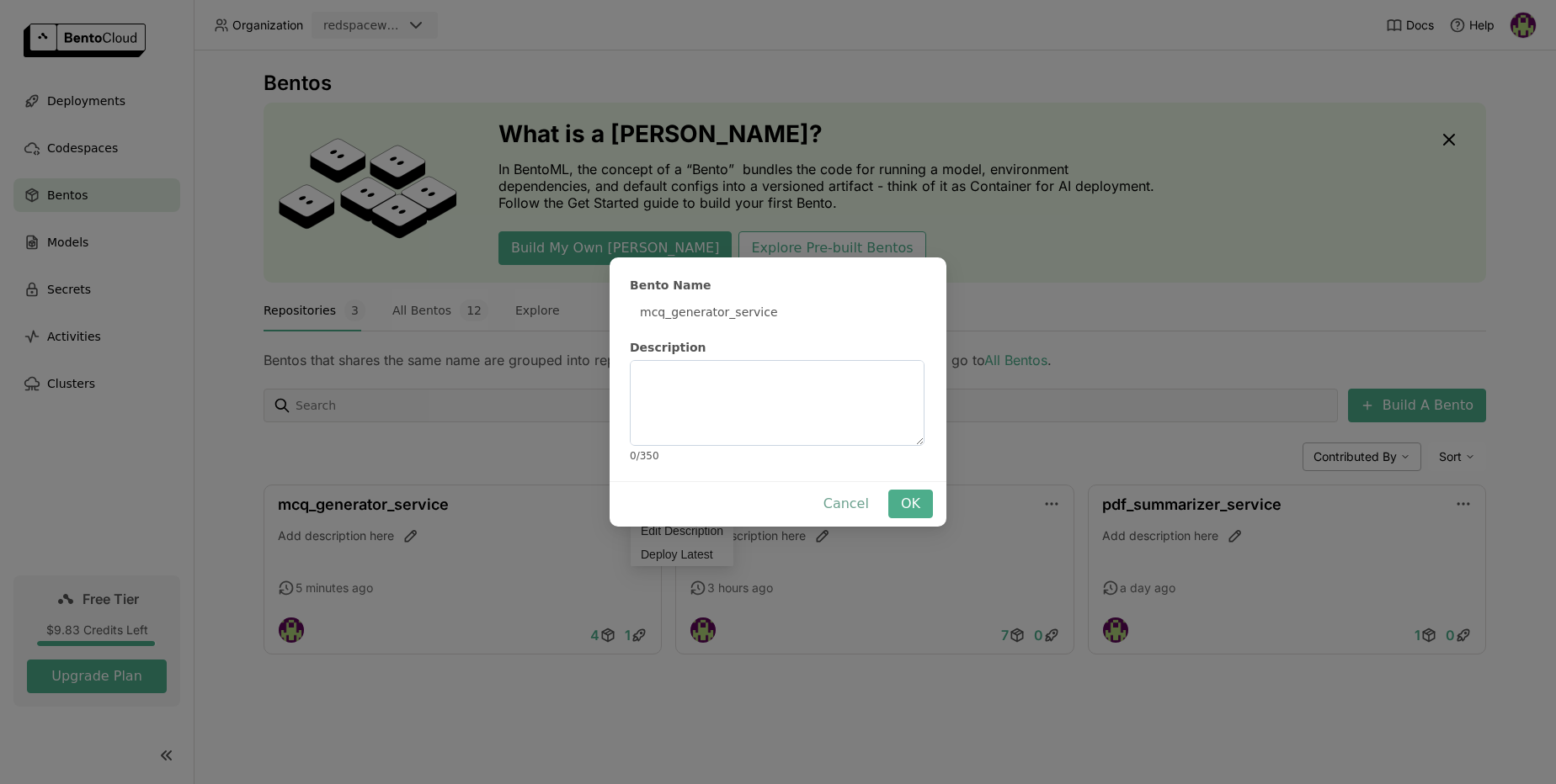
click at [846, 510] on button "Cancel" at bounding box center [846, 504] width 71 height 29
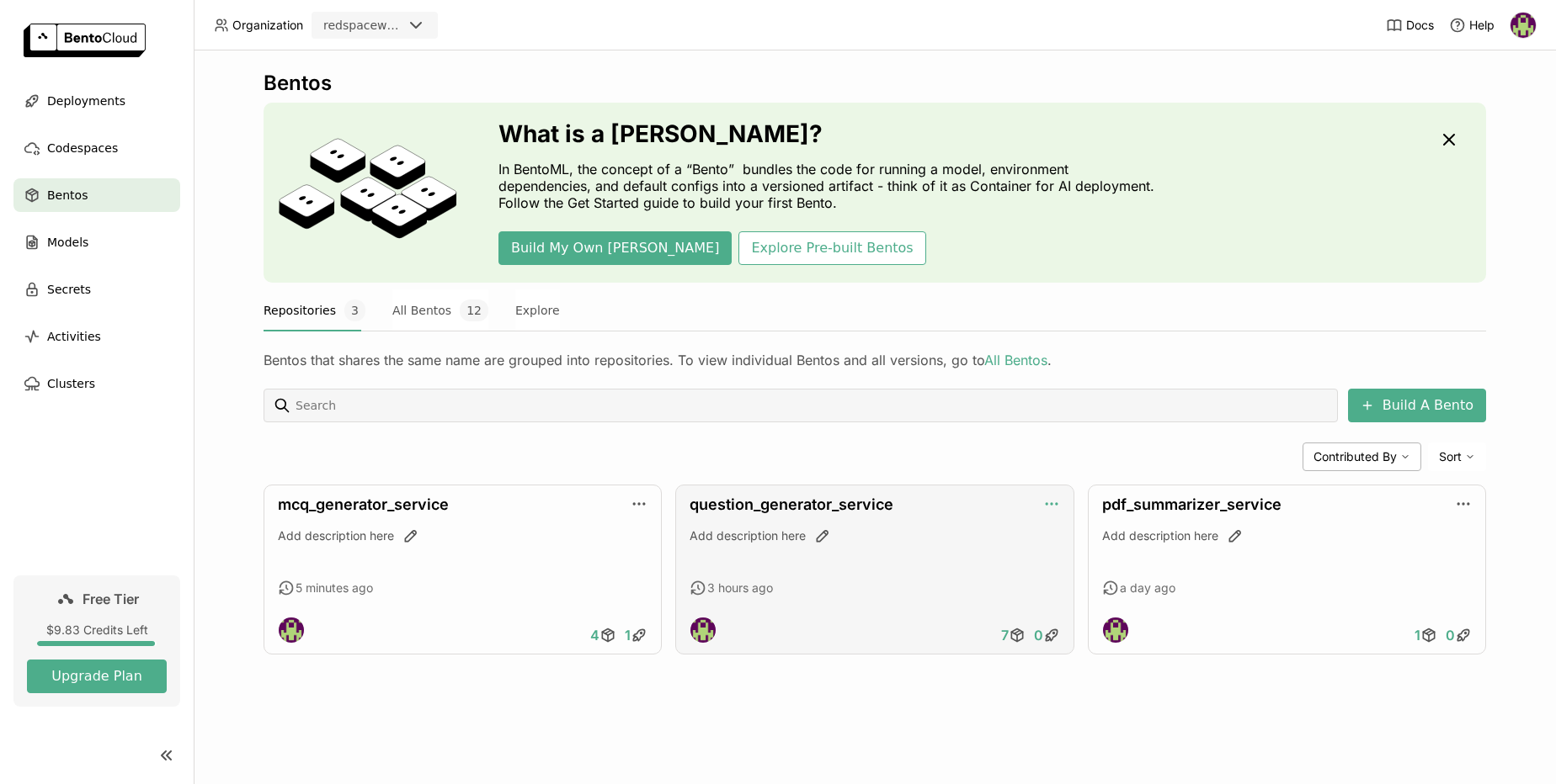
click at [1053, 507] on icon "button" at bounding box center [1051, 504] width 17 height 17
click at [1454, 505] on div "pdf_summarizer_service" at bounding box center [1286, 505] width 370 height 18
click at [1463, 502] on icon "button" at bounding box center [1463, 504] width 17 height 17
click at [1312, 565] on div "Add description here" at bounding box center [1286, 550] width 370 height 46
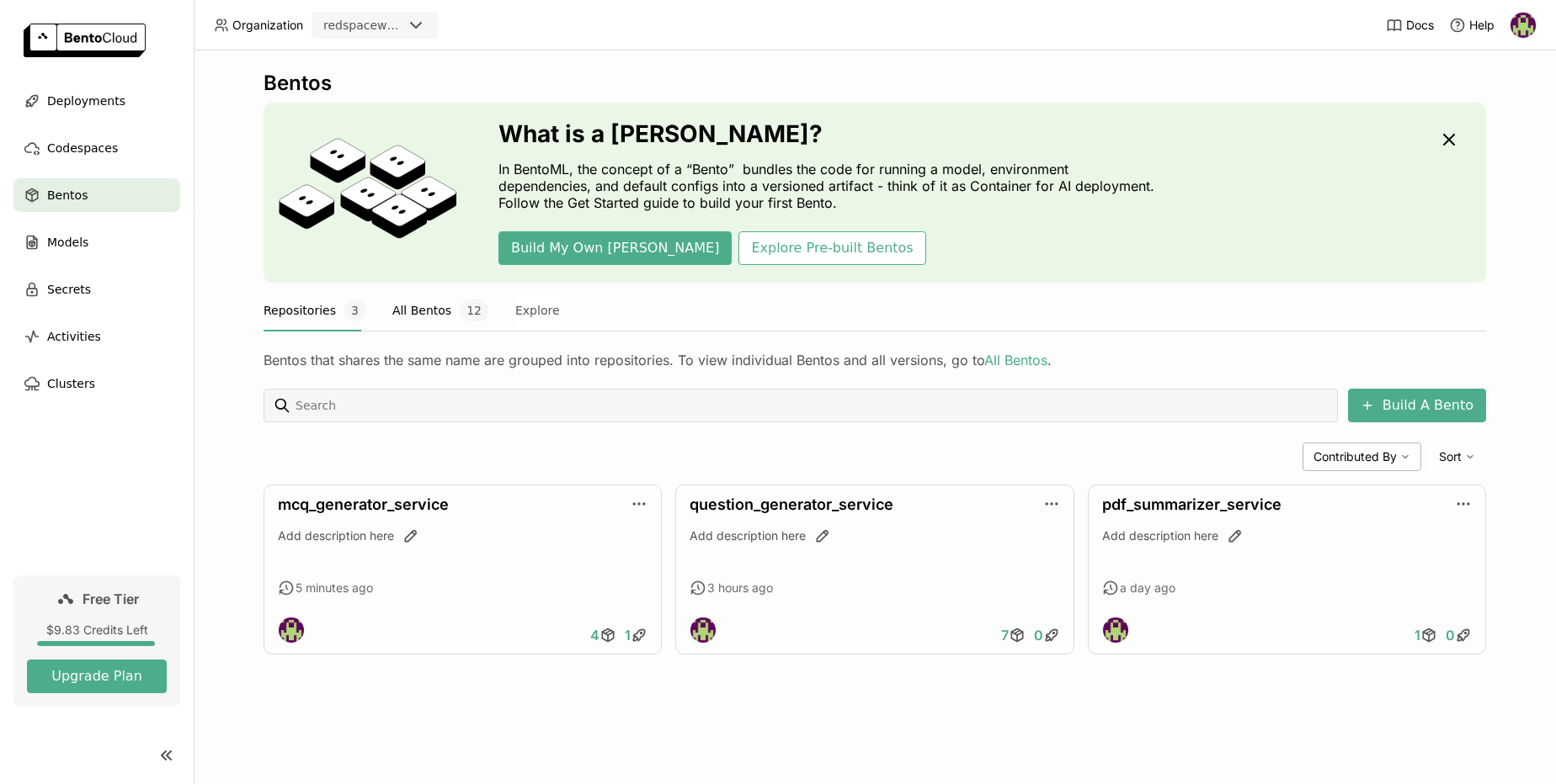
click at [414, 318] on button "All Bentos 12" at bounding box center [440, 311] width 96 height 42
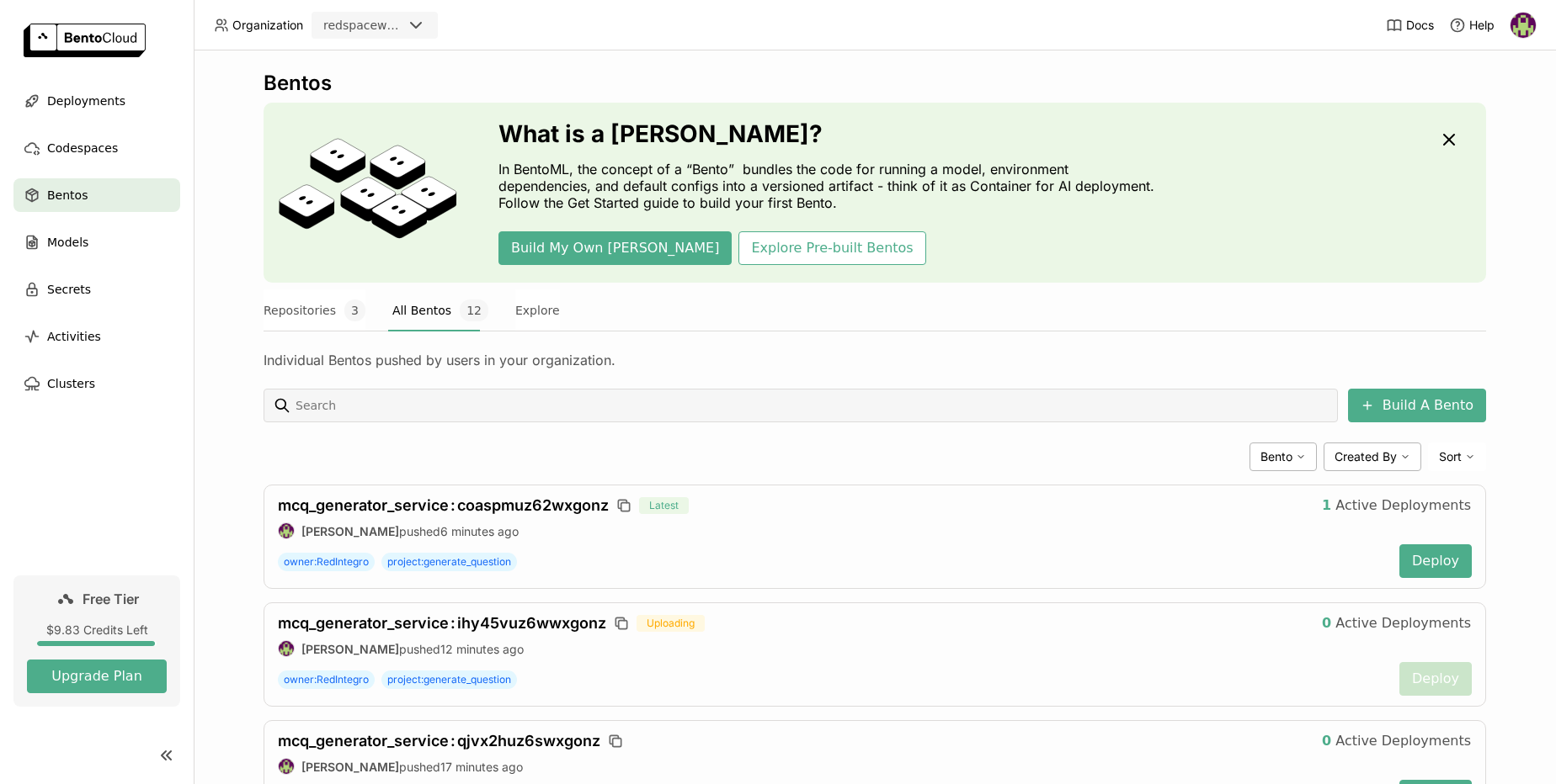
click at [1438, 461] on span "Sort" at bounding box center [1450, 457] width 23 height 15
click at [1181, 468] on div "[PERSON_NAME] Created By Sort Most recently updated Least recently updated Newe…" at bounding box center [875, 457] width 1222 height 29
click at [344, 309] on span "3" at bounding box center [355, 310] width 21 height 22
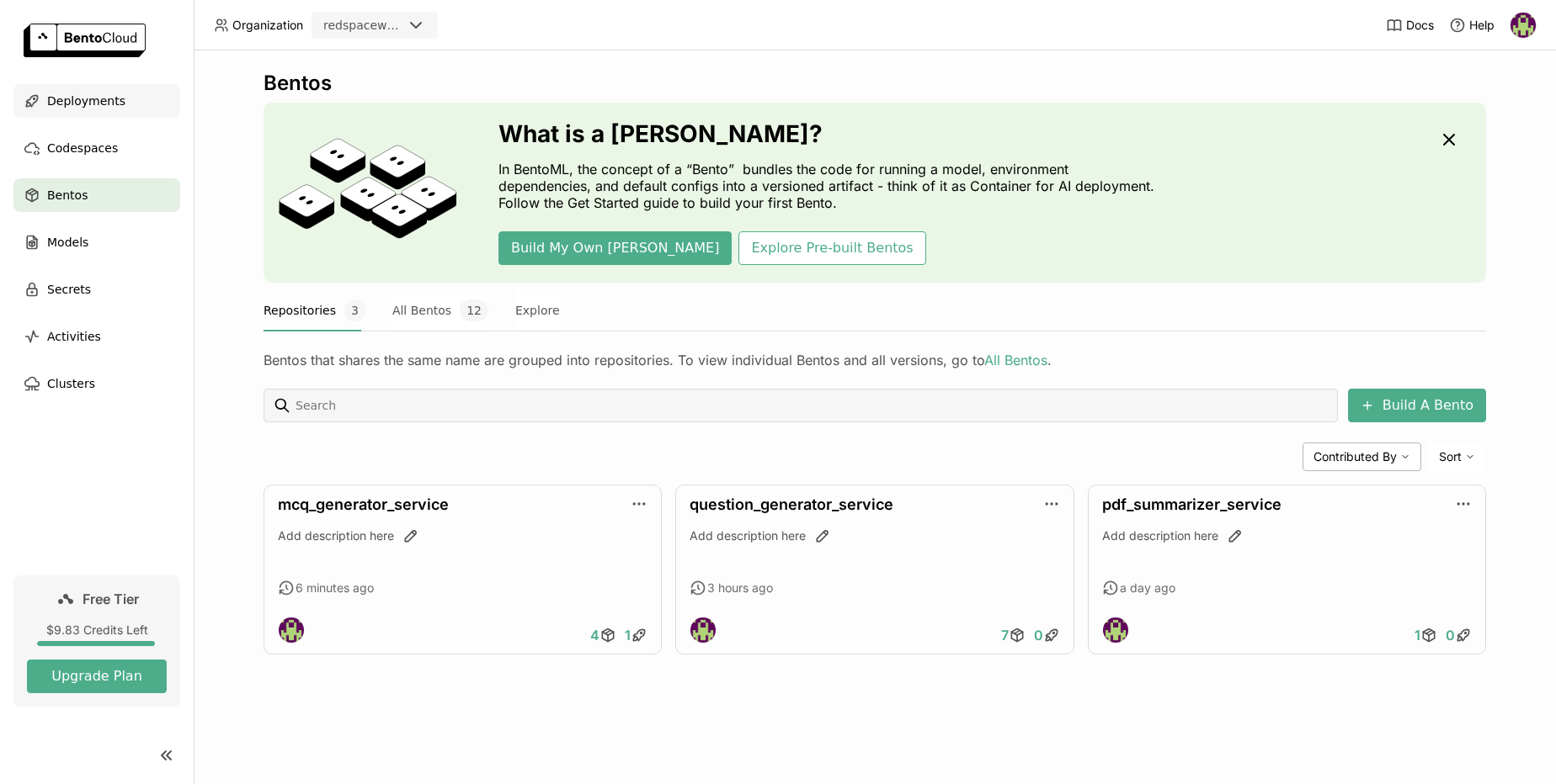
click at [79, 103] on span "Deployments" at bounding box center [86, 101] width 78 height 20
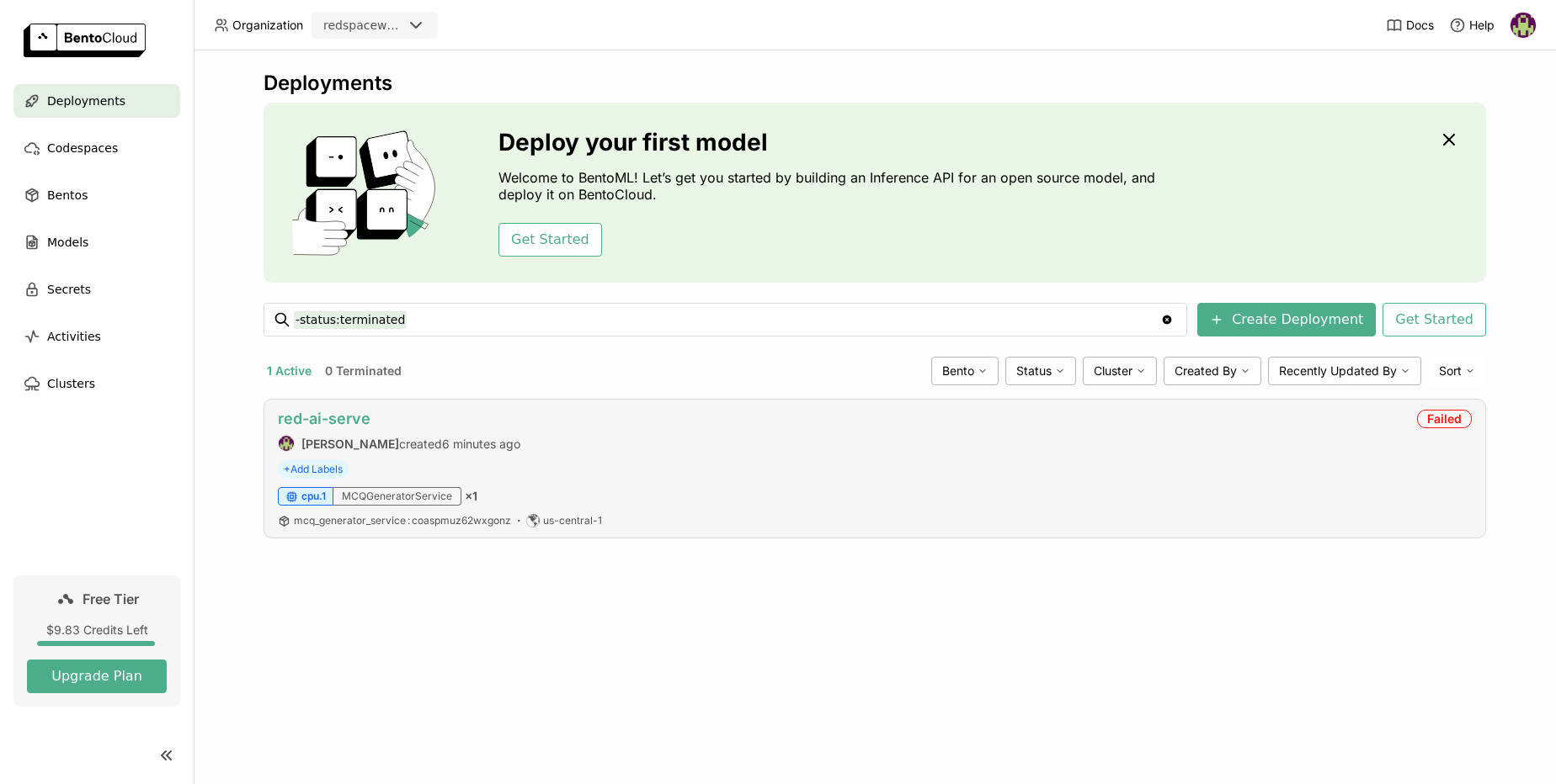
click at [335, 423] on link "red-ai-serve" at bounding box center [323, 419] width 92 height 18
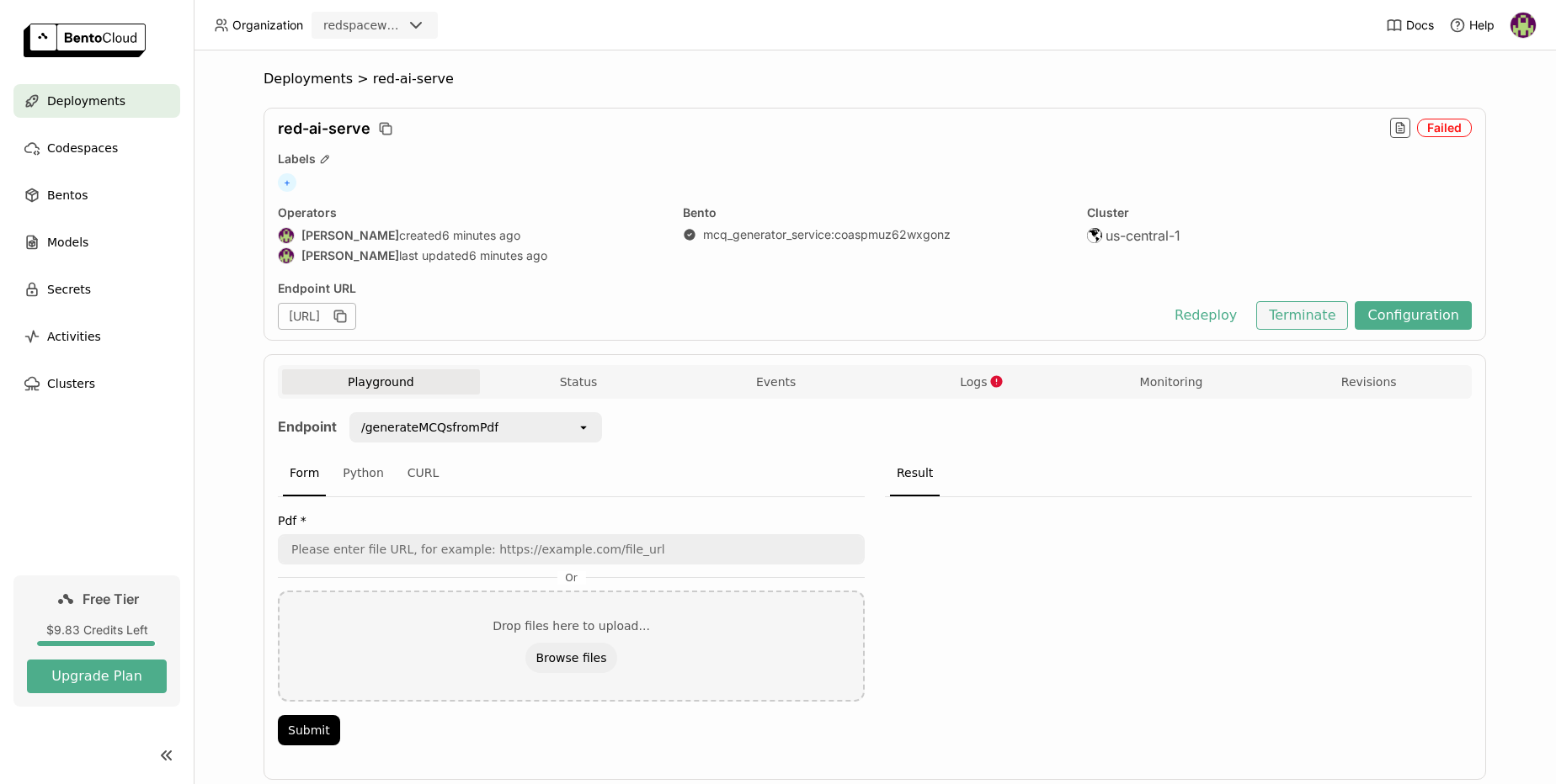
click at [1308, 314] on button "Terminate" at bounding box center [1301, 315] width 91 height 29
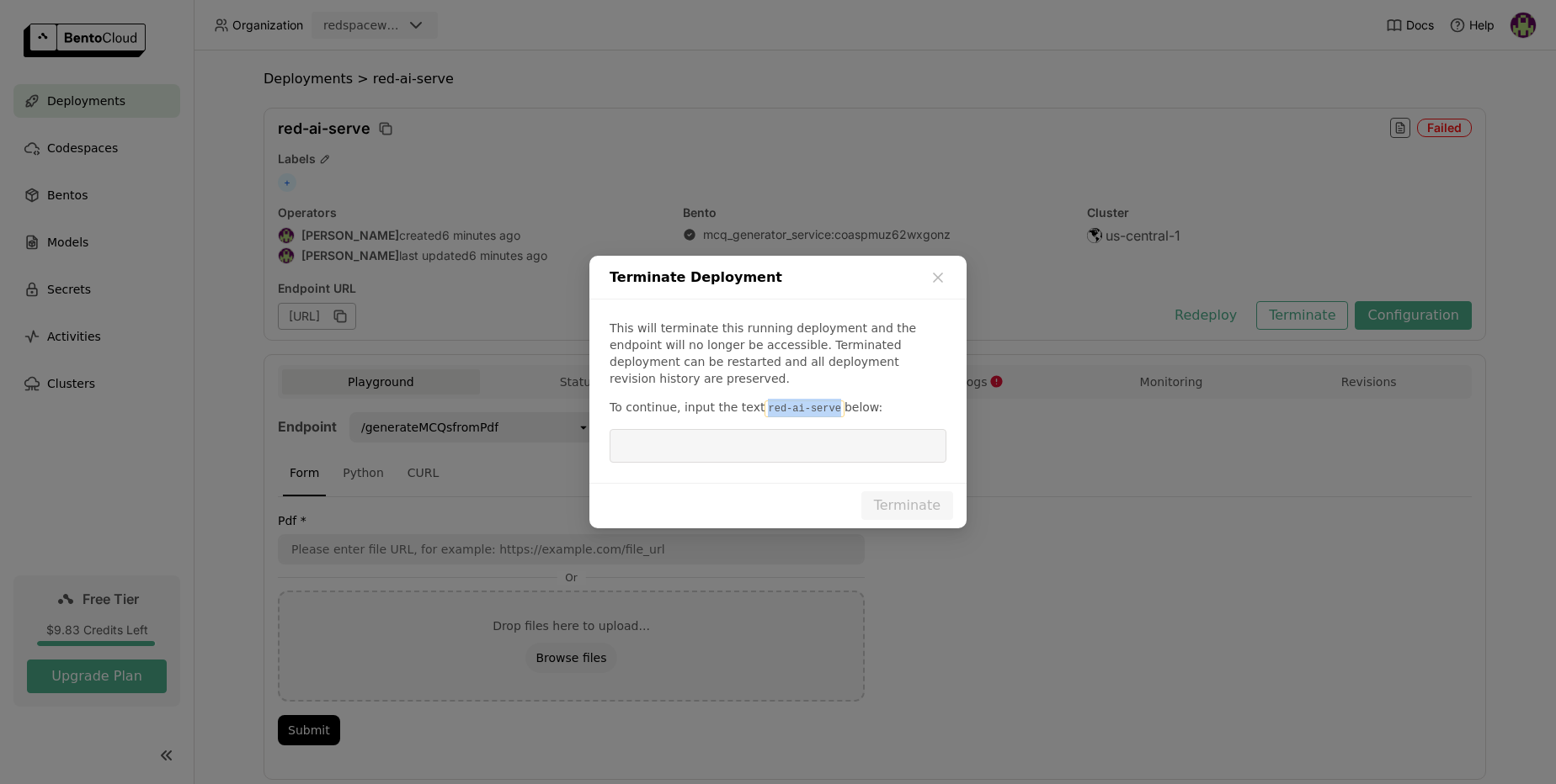
drag, startPoint x: 829, startPoint y: 399, endPoint x: 758, endPoint y: 401, distance: 71.0
click at [764, 401] on code "red-ai-serve" at bounding box center [803, 408] width 79 height 17
copy code "red-ai-serve"
click at [645, 438] on input "dialog" at bounding box center [778, 446] width 316 height 32
paste input "red-ai-serve"
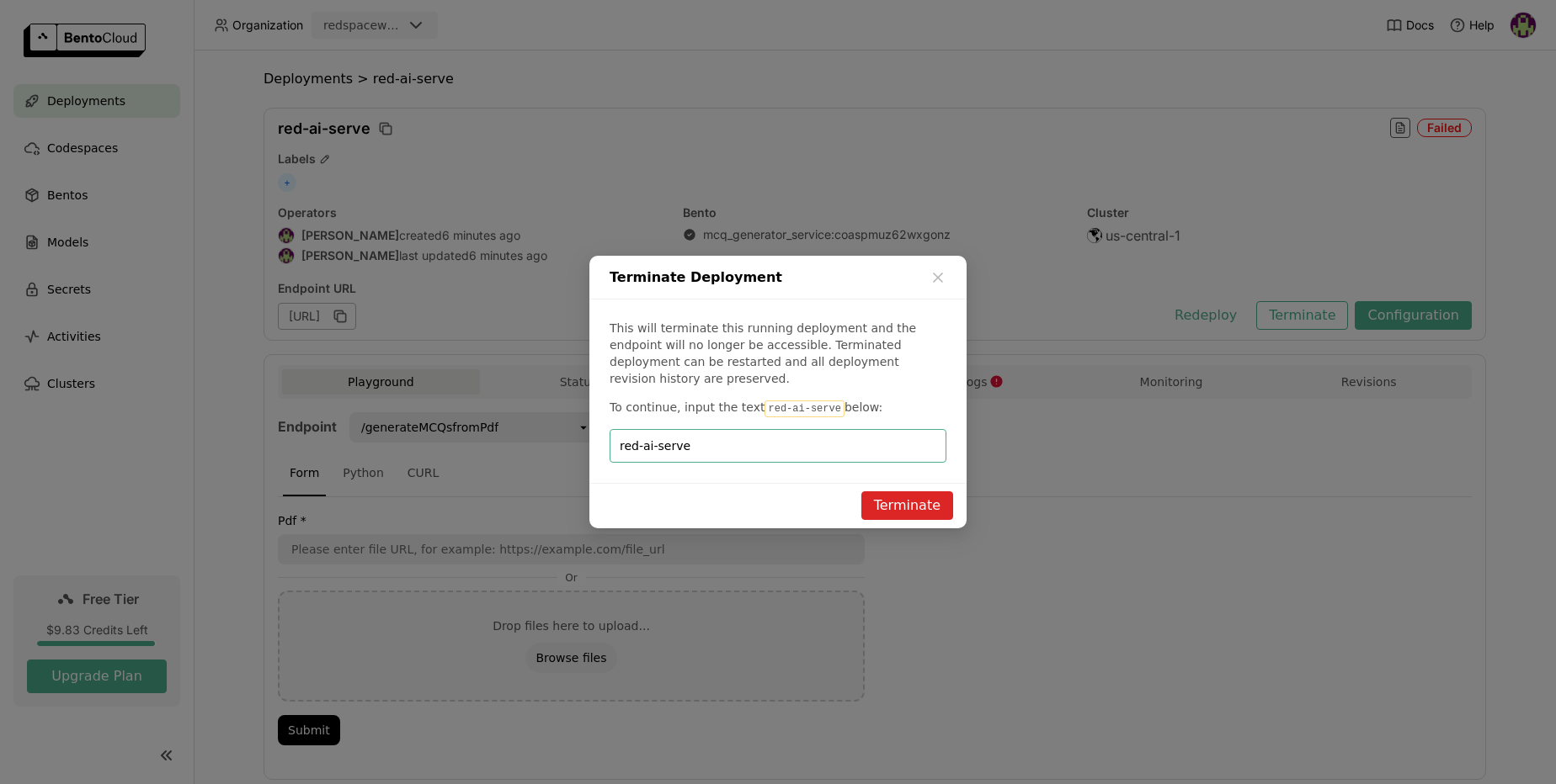
type input "red-ai-serve"
click at [889, 497] on button "Terminate" at bounding box center [907, 506] width 91 height 29
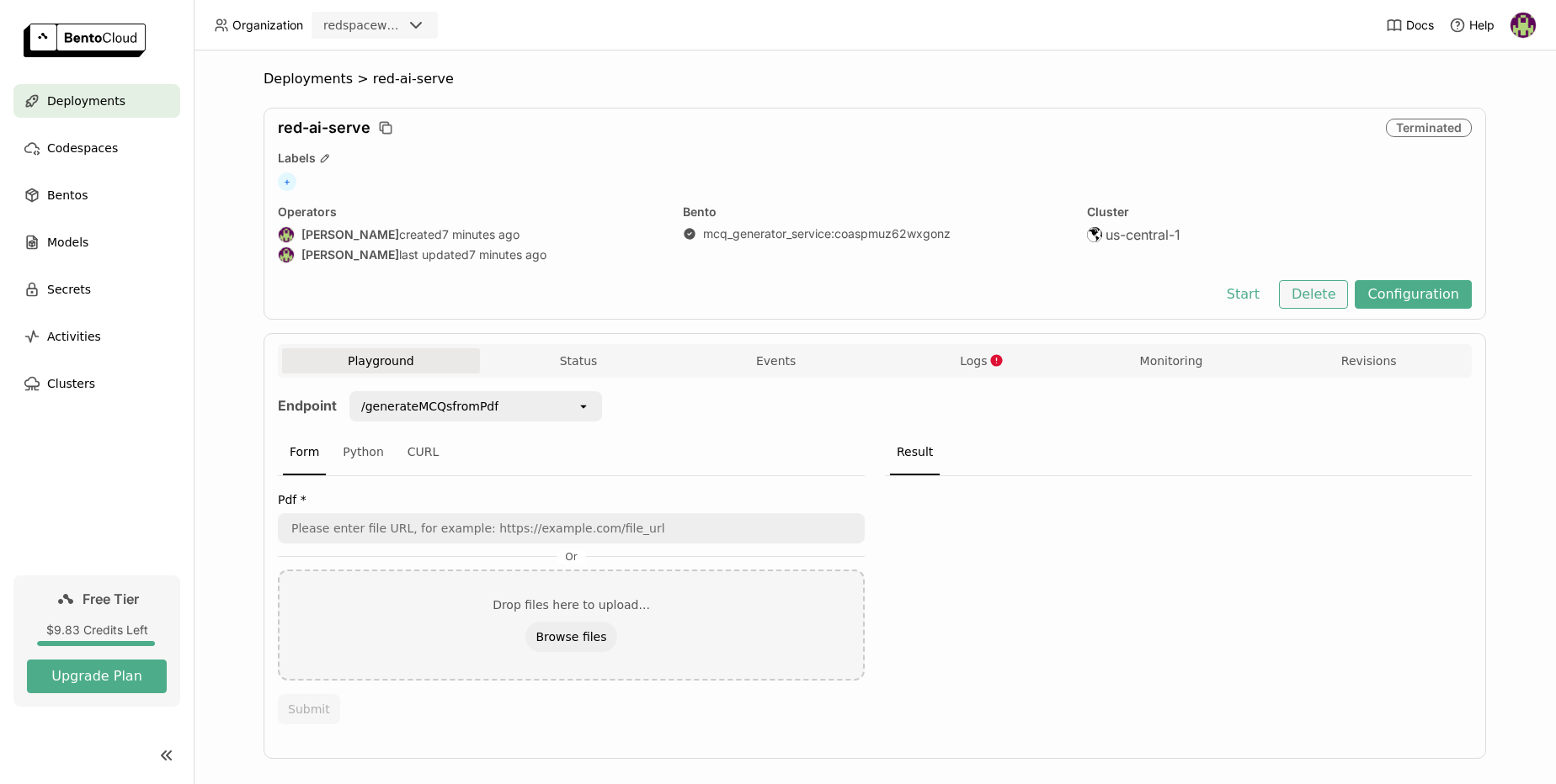
click at [1307, 295] on button "Delete" at bounding box center [1314, 294] width 70 height 29
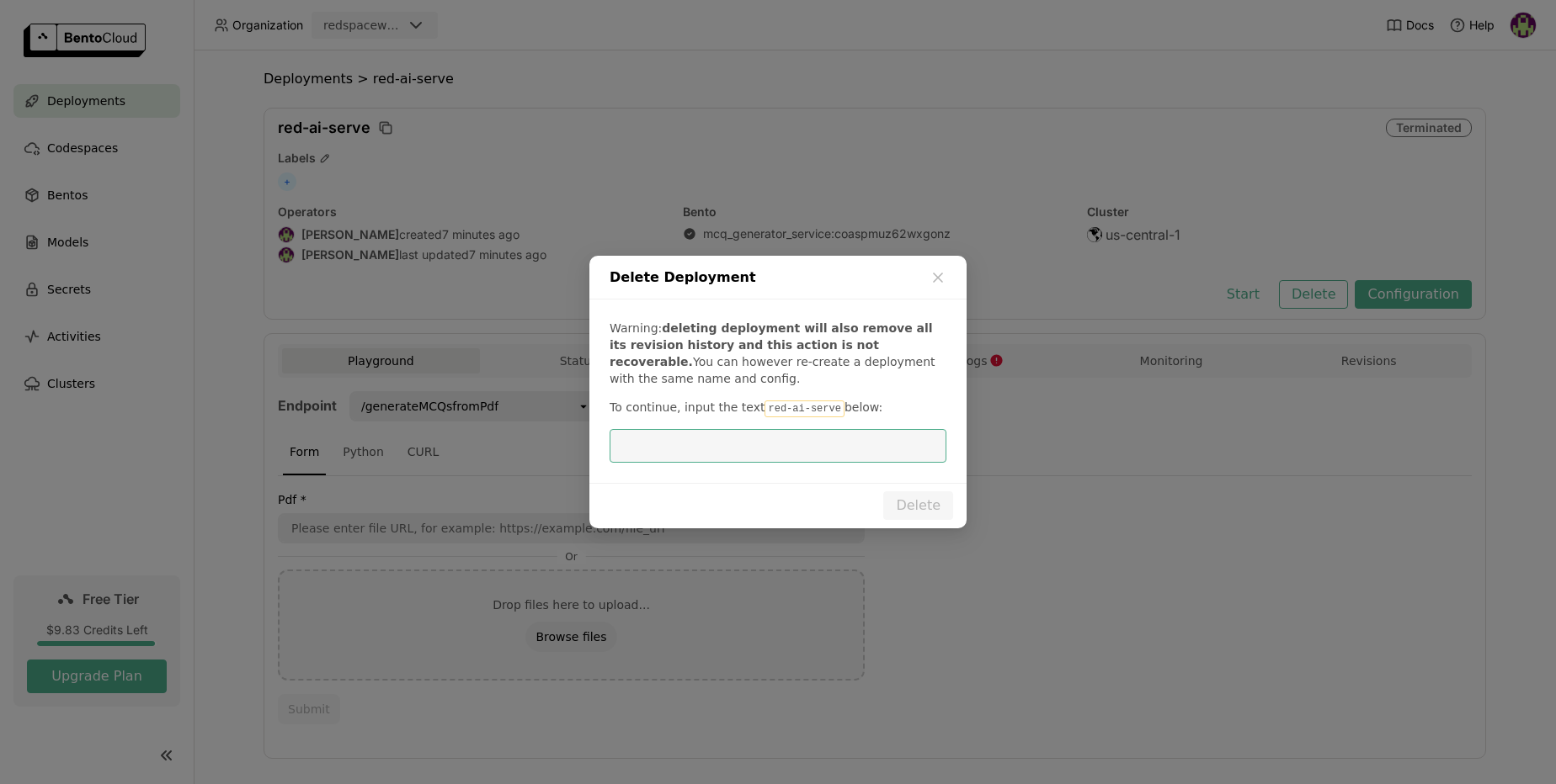
click at [715, 455] on input "dialog" at bounding box center [778, 446] width 316 height 32
type input "red-ai-serve"
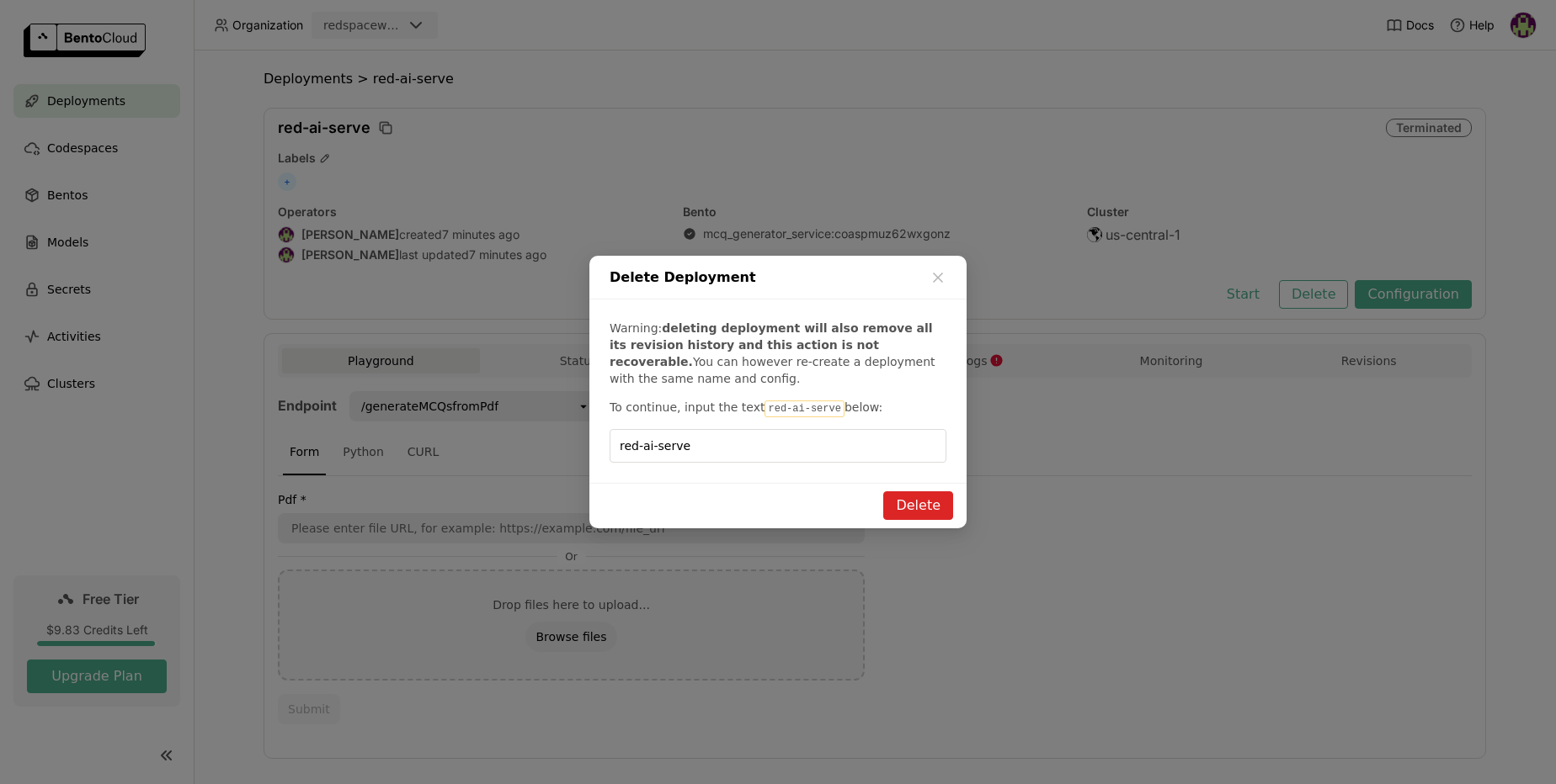
click at [912, 505] on button "Delete" at bounding box center [918, 506] width 70 height 29
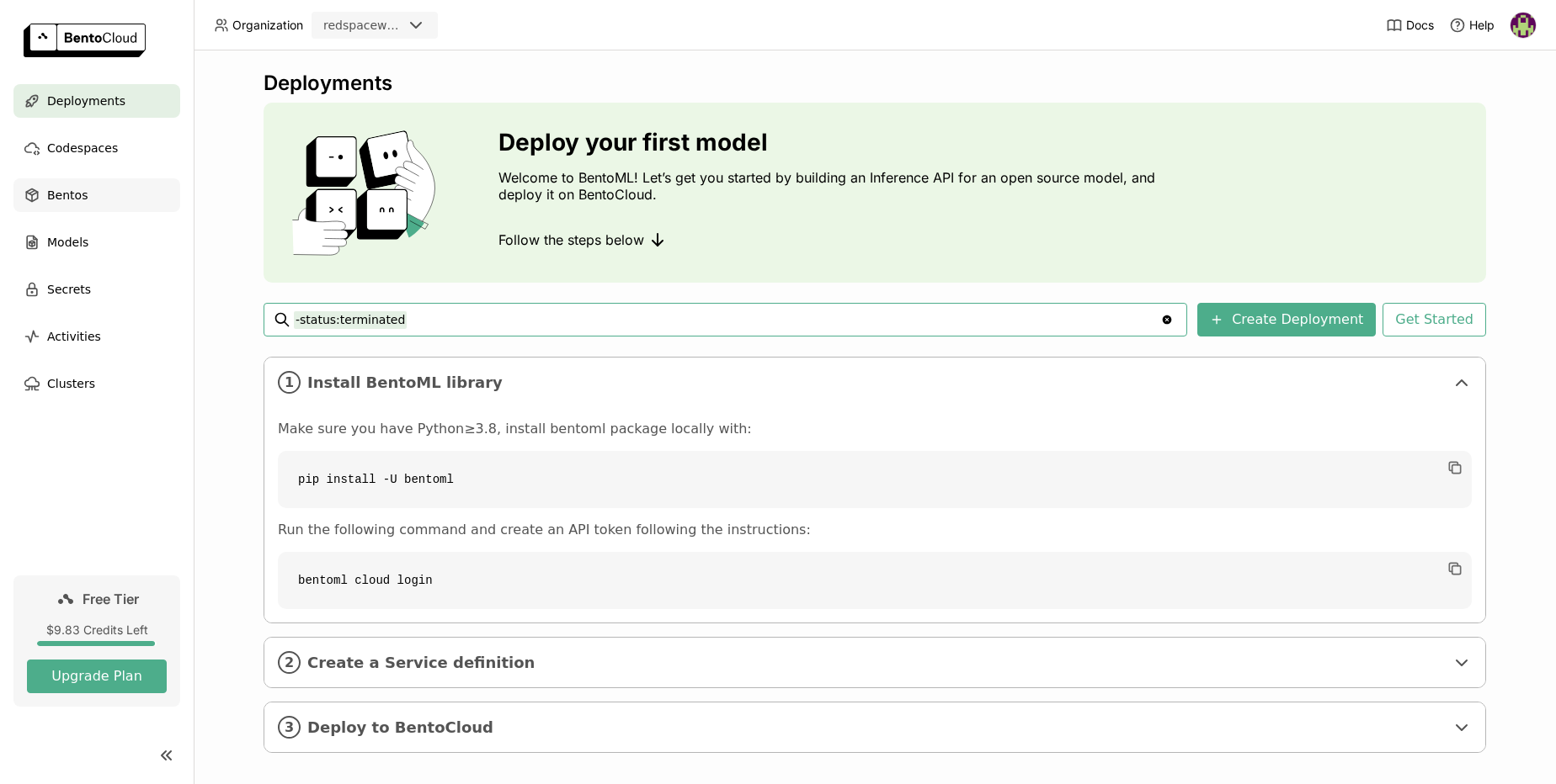
click at [75, 201] on span "Bentos" at bounding box center [68, 195] width 40 height 20
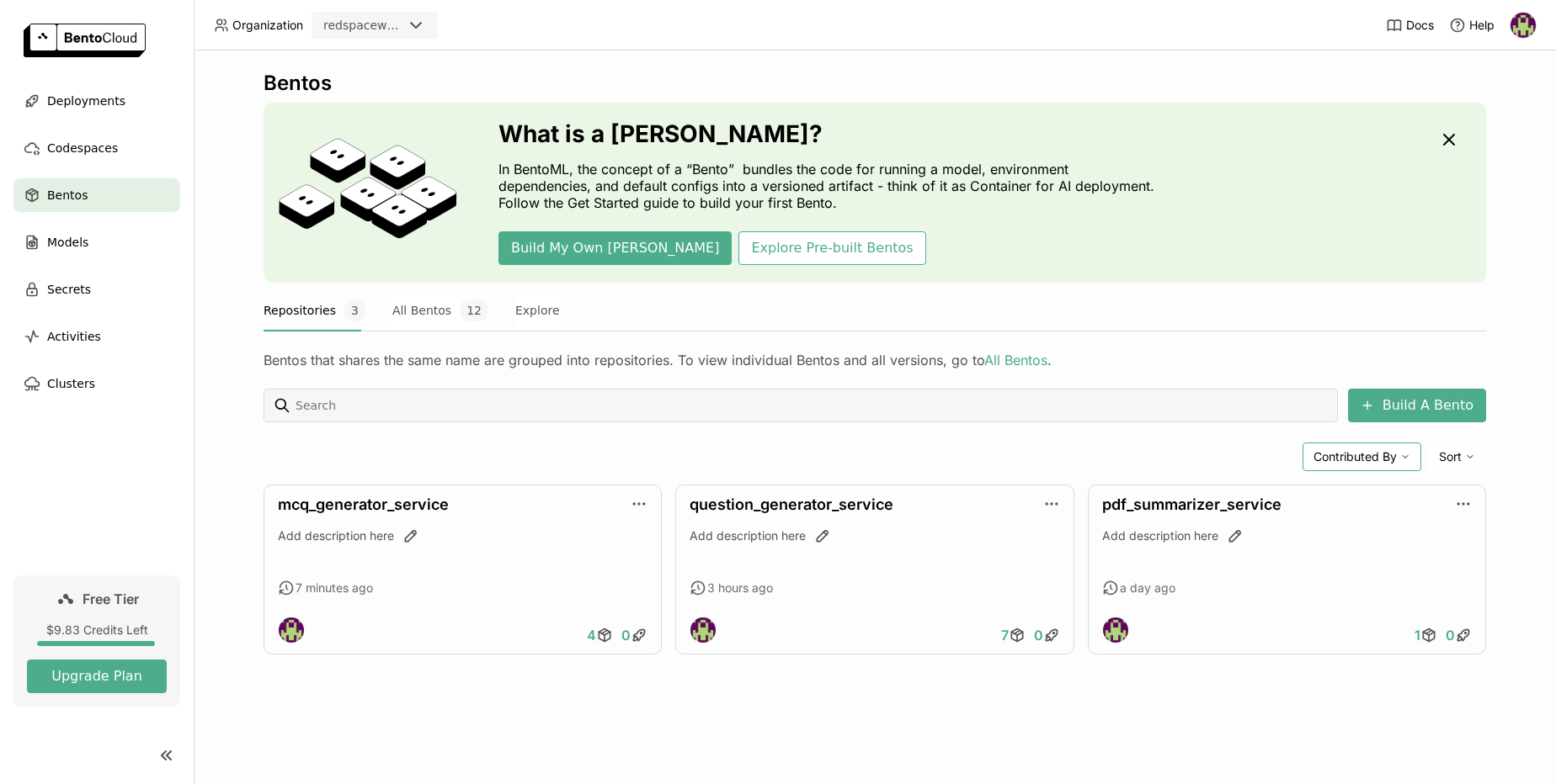
click at [1391, 459] on span "Contributed By" at bounding box center [1354, 457] width 83 height 15
click at [1311, 667] on div "Bentos What is a [DEMOGRAPHIC_DATA]? In BentoML, the concept of a “Bento” bundl…" at bounding box center [875, 376] width 1222 height 609
click at [59, 235] on span "Models" at bounding box center [68, 242] width 41 height 20
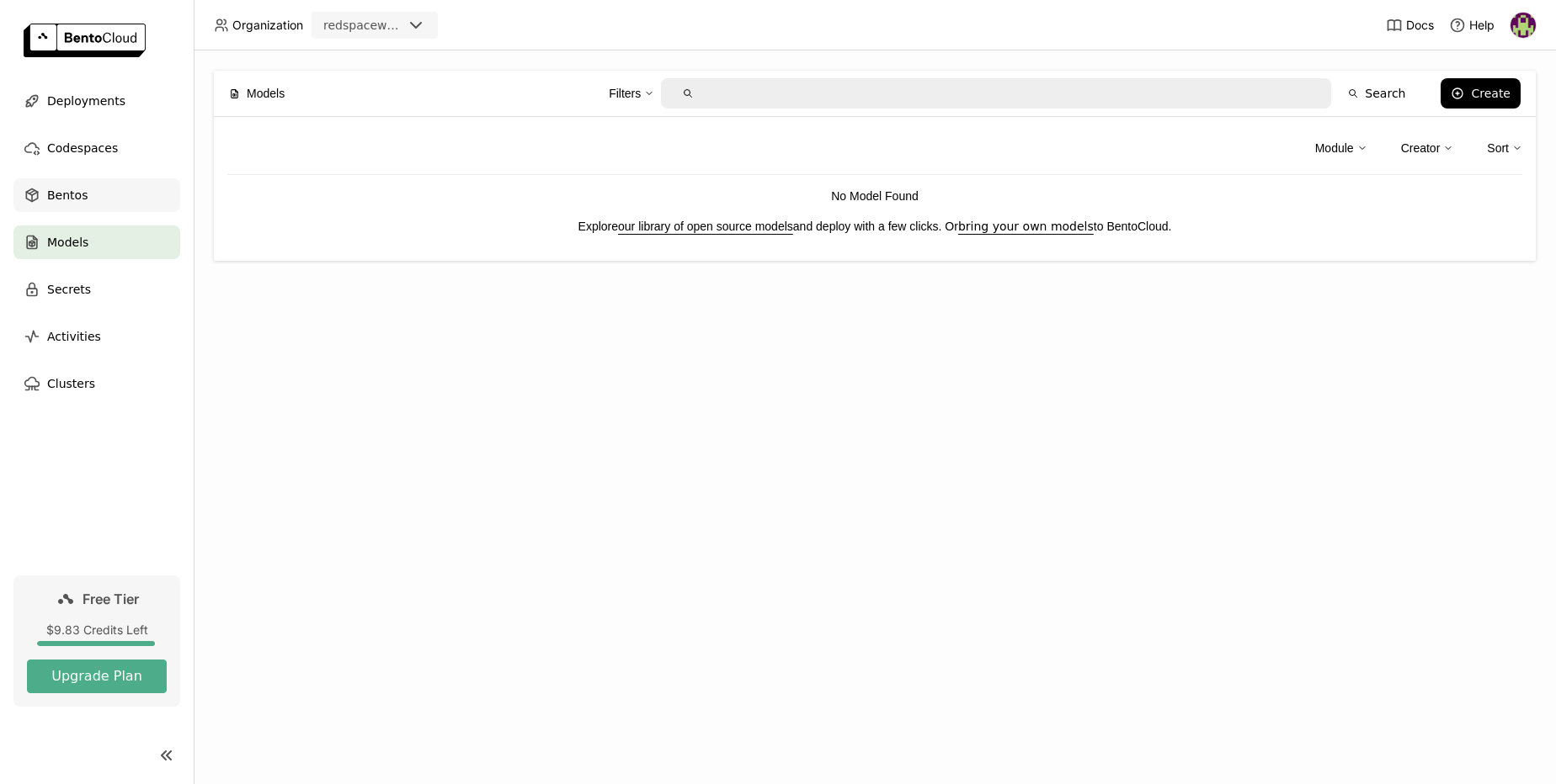
click at [77, 184] on div "Bentos" at bounding box center [97, 195] width 167 height 33
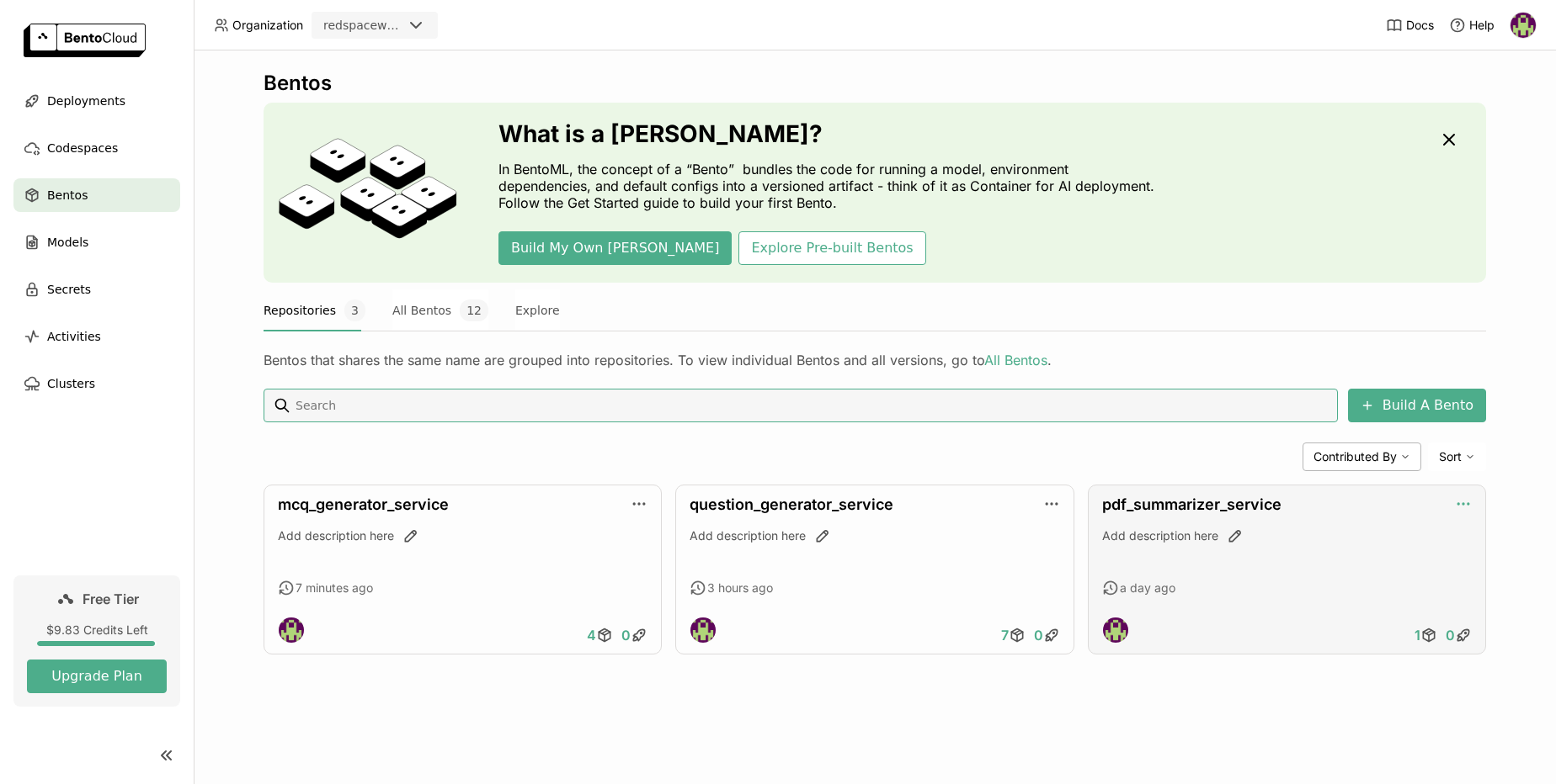
click at [1464, 507] on icon "button" at bounding box center [1463, 504] width 17 height 17
click at [1452, 635] on span "0" at bounding box center [1450, 635] width 10 height 17
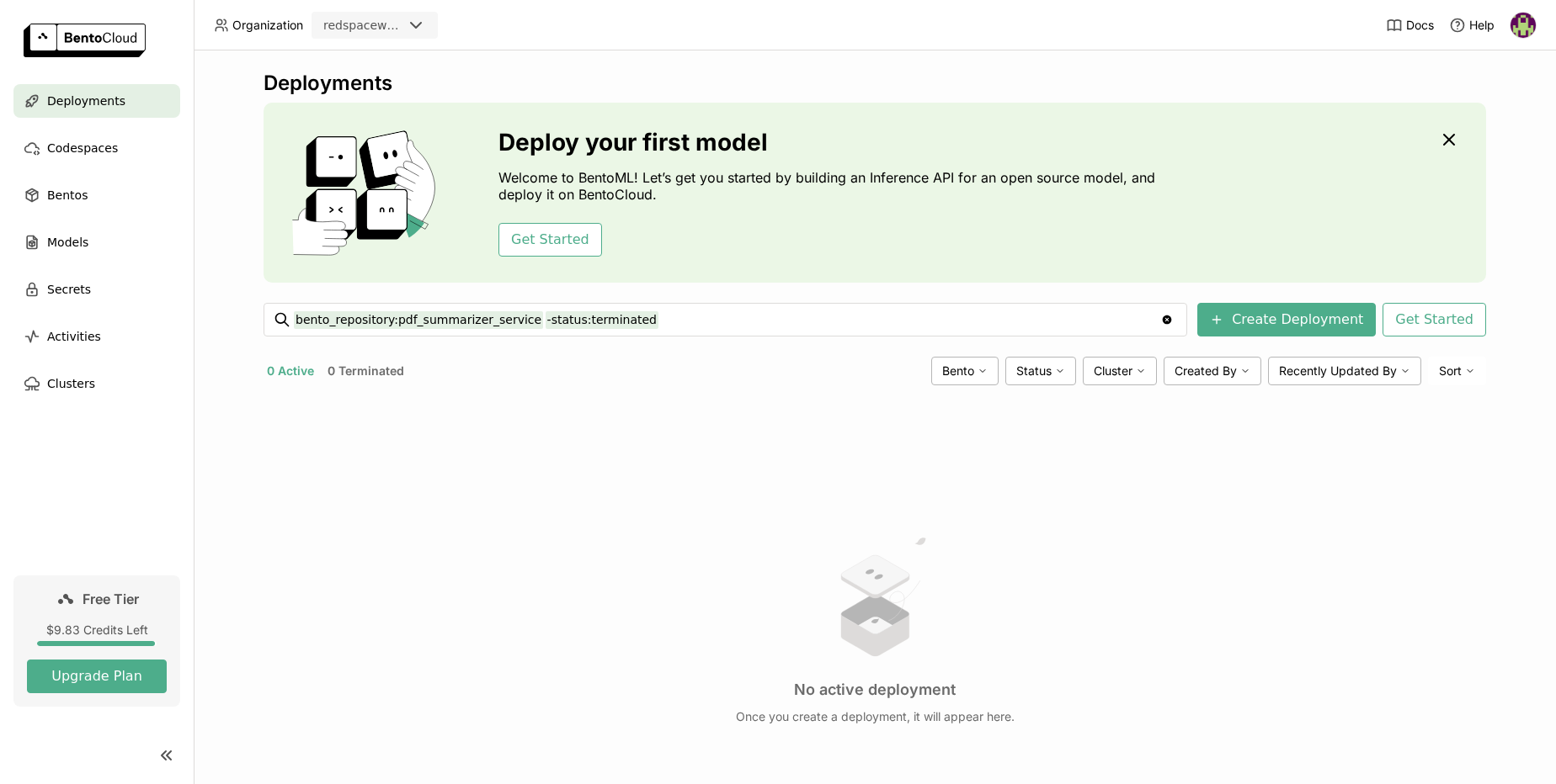
click at [93, 97] on span "Deployments" at bounding box center [86, 101] width 78 height 20
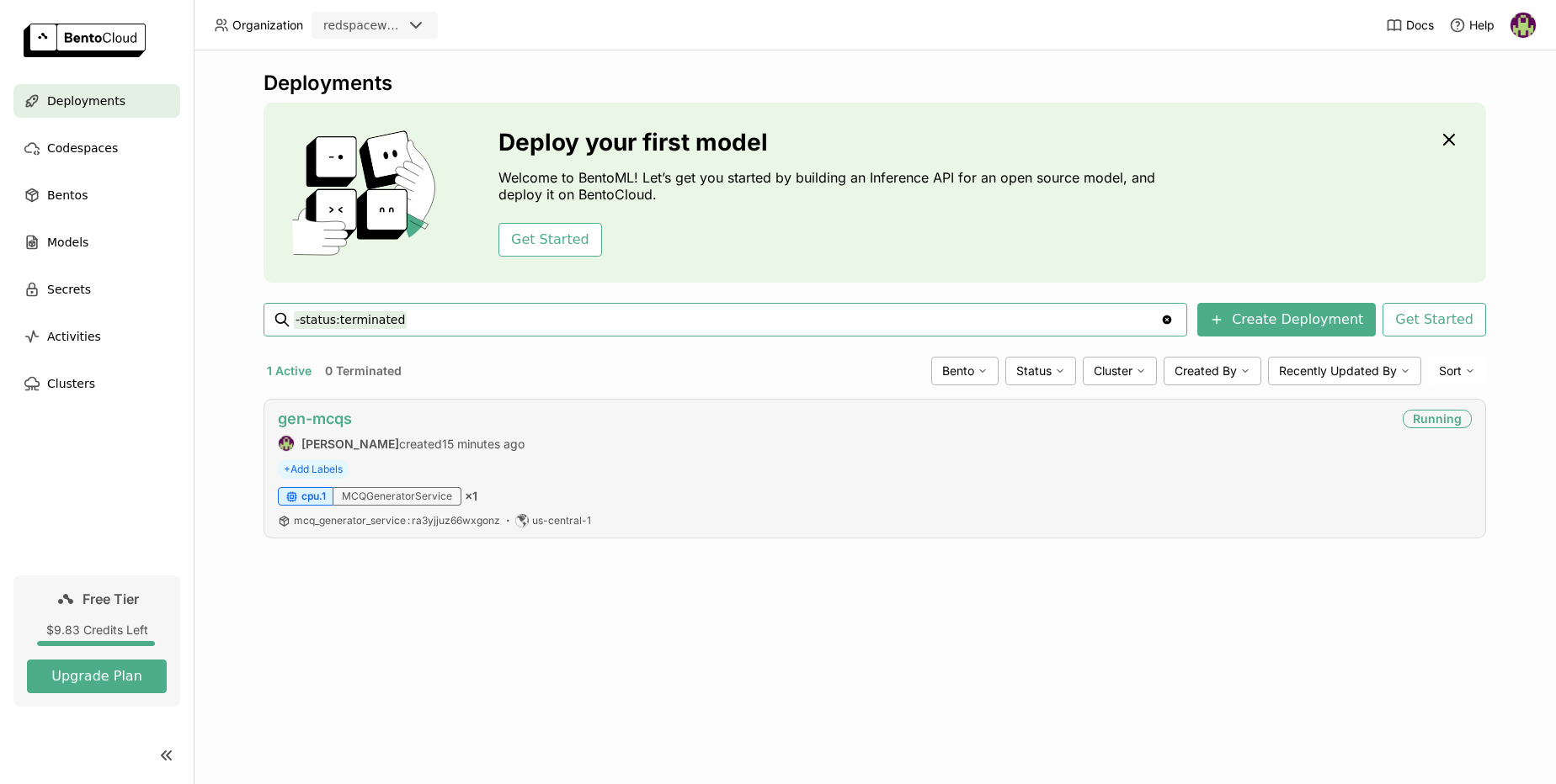
click at [335, 421] on link "gen-mcqs" at bounding box center [314, 419] width 74 height 18
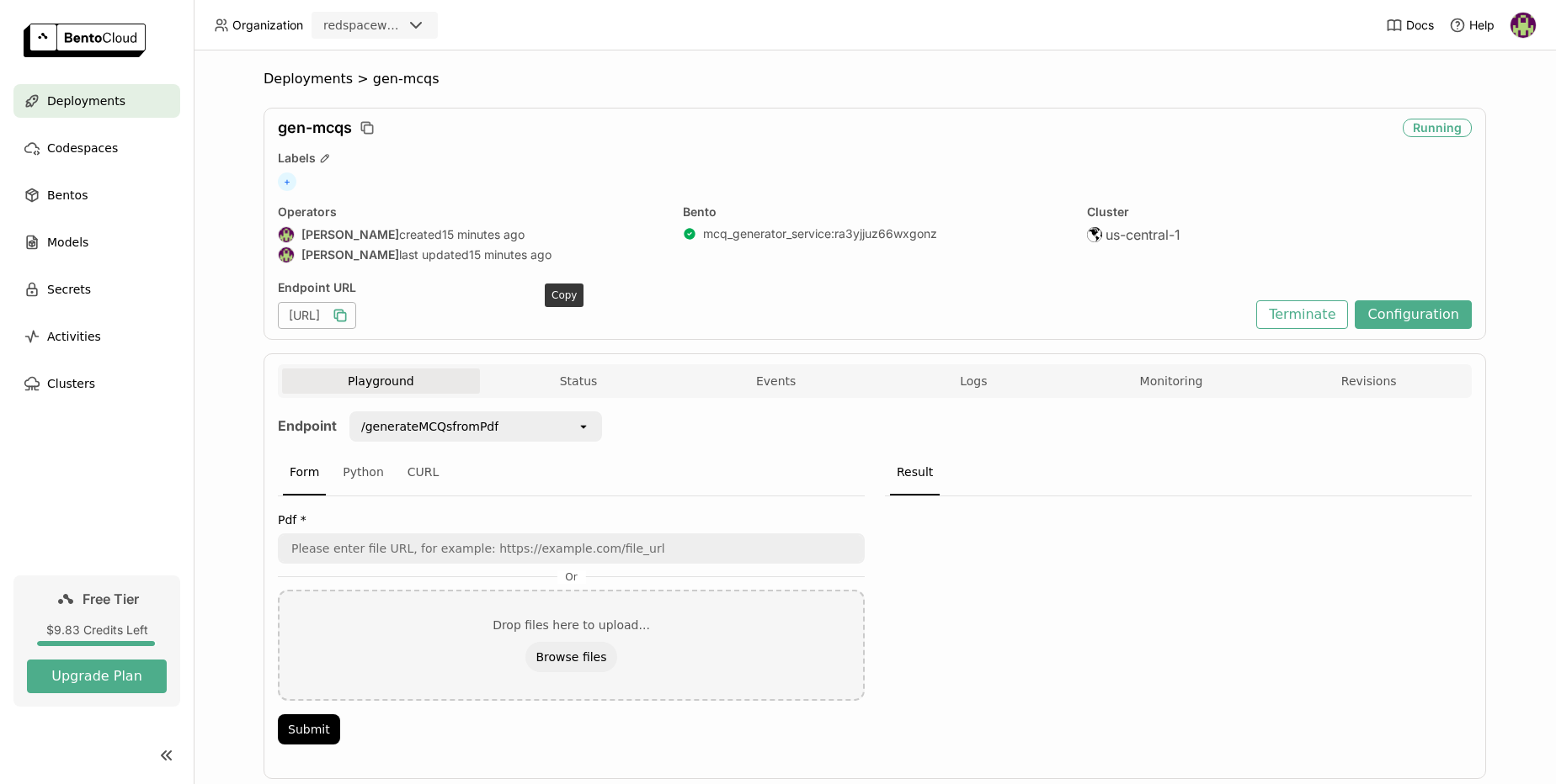
click at [349, 319] on icon "button" at bounding box center [340, 315] width 17 height 17
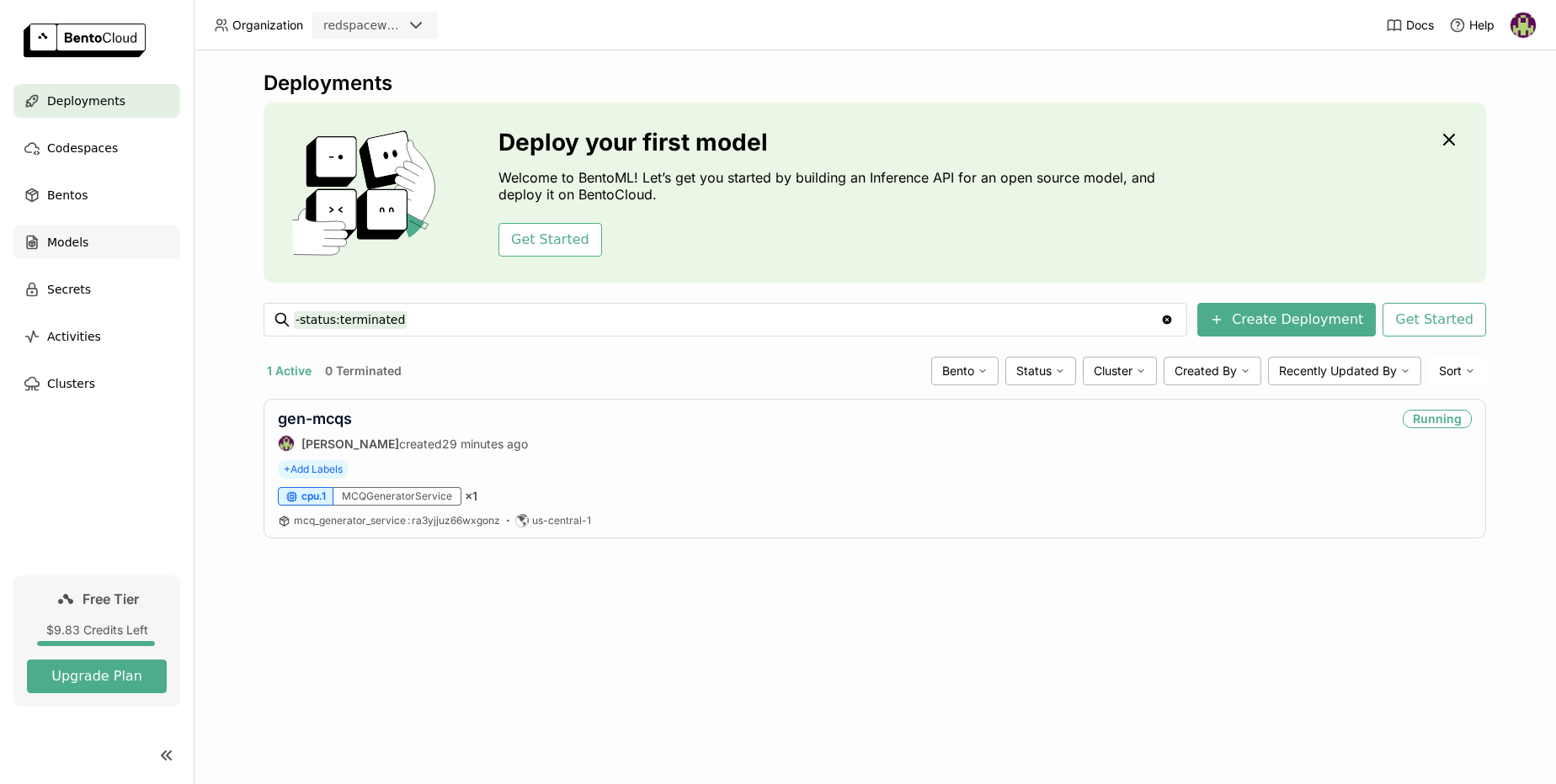
click at [61, 234] on span "Models" at bounding box center [68, 242] width 41 height 20
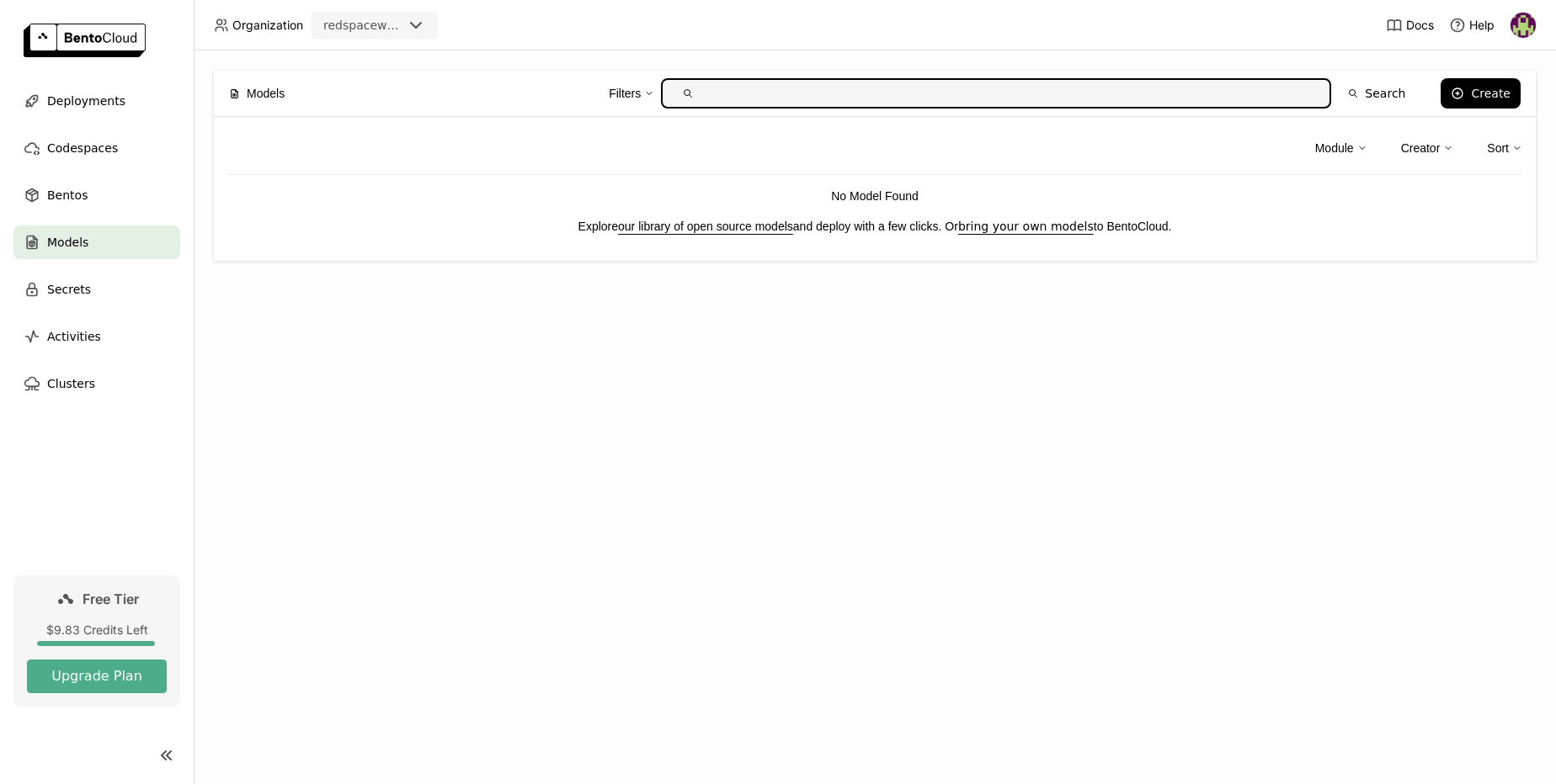
click at [682, 231] on link "our library of open source models" at bounding box center [705, 226] width 175 height 13
